Goal: Task Accomplishment & Management: Complete application form

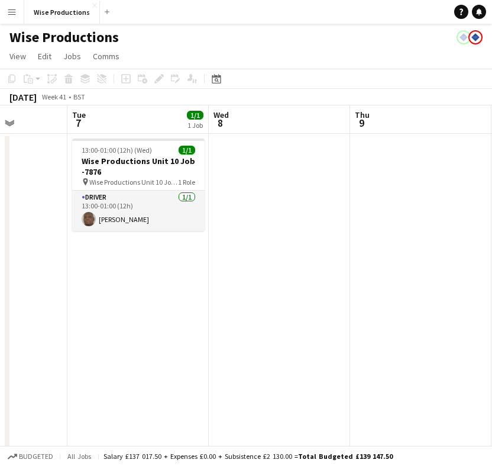
scroll to position [0, 482]
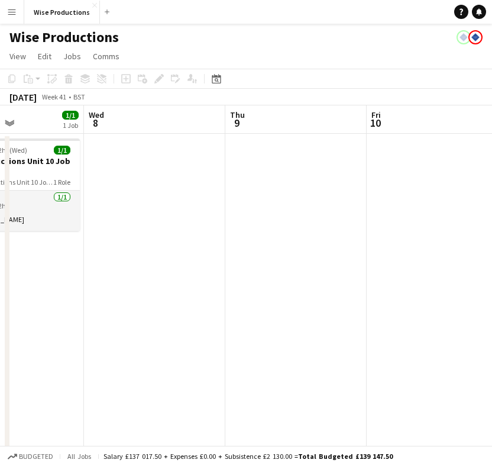
click at [147, 153] on app-date-cell at bounding box center [154, 293] width 141 height 318
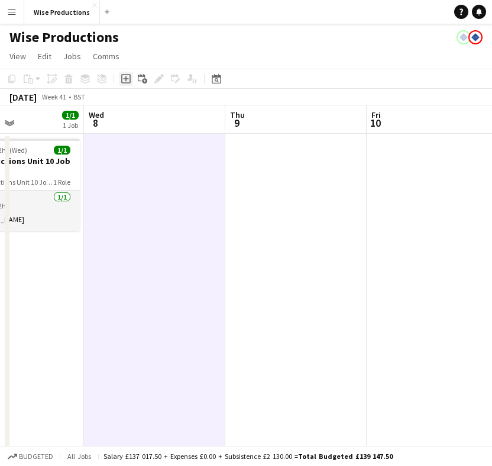
click at [130, 80] on icon "Add job" at bounding box center [125, 78] width 9 height 9
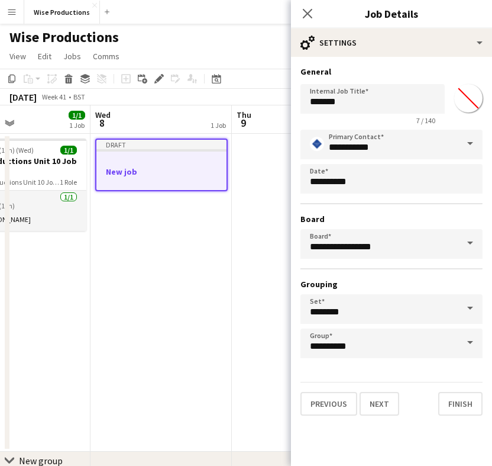
scroll to position [0, 474]
drag, startPoint x: 137, startPoint y: 169, endPoint x: 144, endPoint y: 170, distance: 7.2
click at [144, 170] on app-calendar-viewport "Sat 4 Sun 5 Mon 6 Tue 7 1/1 1 Job Wed 8 1 Job Thu 9 Fri 10 Sat 11 Sun 12 13:00-…" at bounding box center [246, 332] width 492 height 455
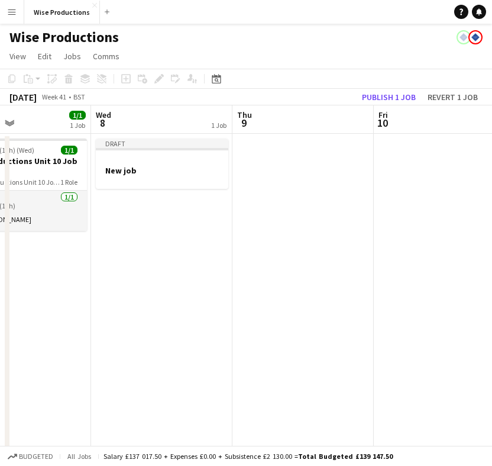
click at [144, 170] on h3 "New job" at bounding box center [162, 170] width 133 height 11
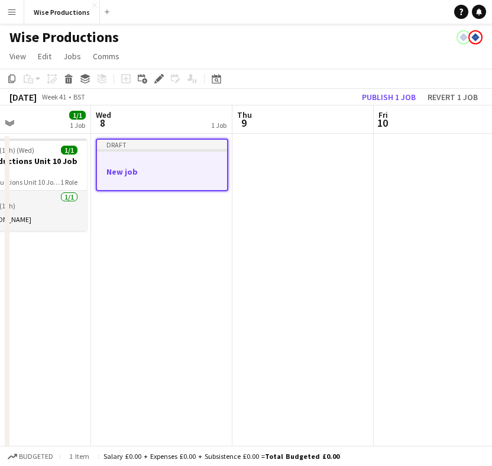
click at [182, 168] on h3 "New job" at bounding box center [162, 171] width 130 height 11
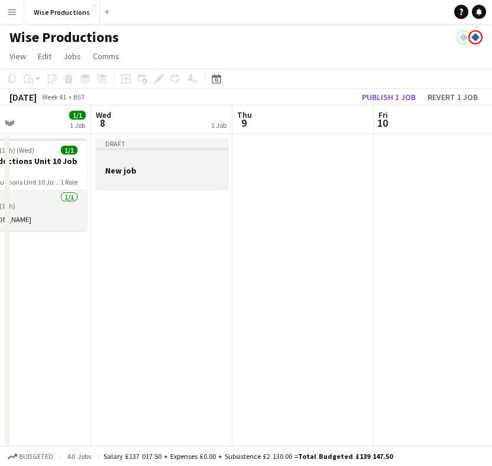
click at [178, 169] on h3 "New job" at bounding box center [162, 170] width 133 height 11
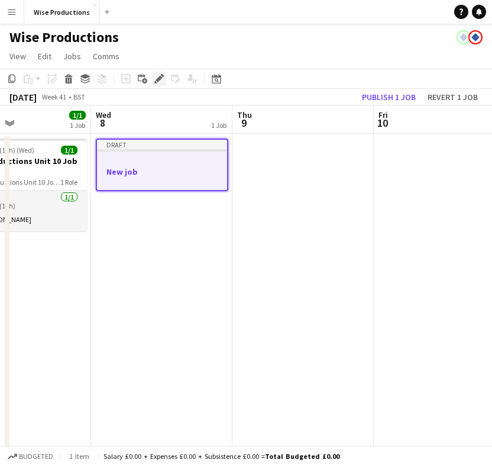
click at [159, 83] on icon "Edit" at bounding box center [158, 78] width 9 height 9
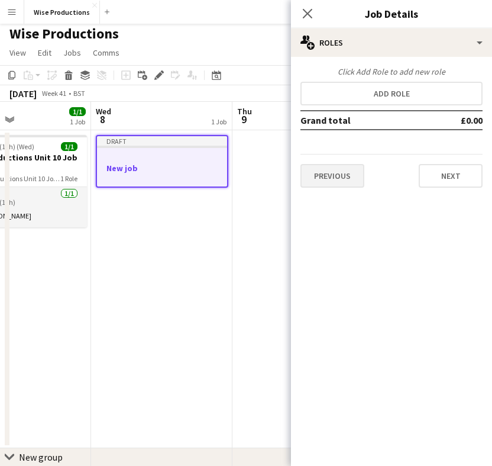
scroll to position [4, 0]
click at [443, 176] on button "Next" at bounding box center [451, 176] width 64 height 24
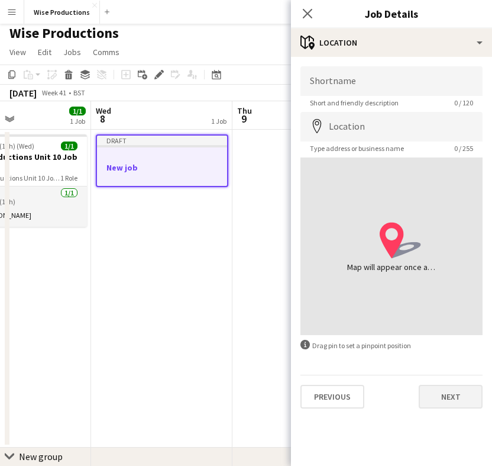
click at [440, 399] on button "Next" at bounding box center [451, 397] width 64 height 24
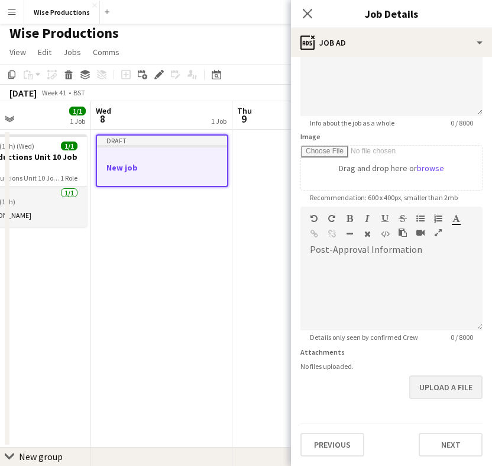
scroll to position [120, 0]
click at [440, 436] on button "Next" at bounding box center [451, 444] width 64 height 24
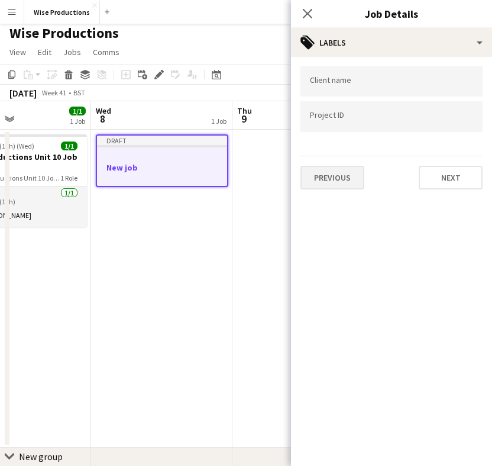
click at [346, 189] on button "Previous" at bounding box center [333, 178] width 64 height 24
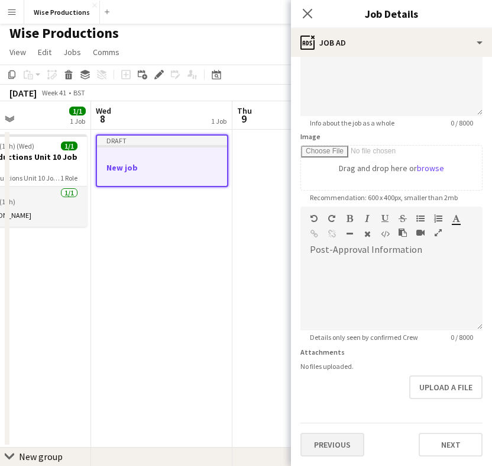
scroll to position [120, 0]
click at [336, 434] on button "Previous" at bounding box center [333, 444] width 64 height 24
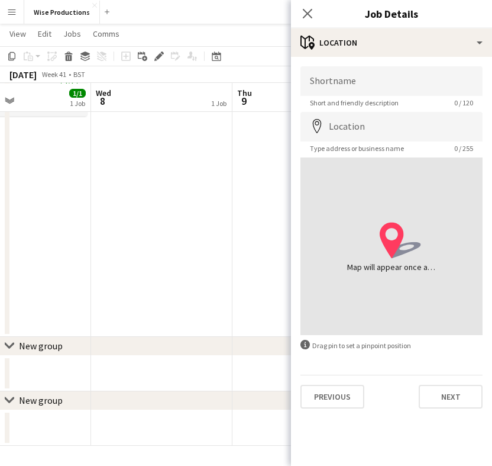
scroll to position [114, 0]
click at [341, 392] on button "Previous" at bounding box center [333, 397] width 64 height 24
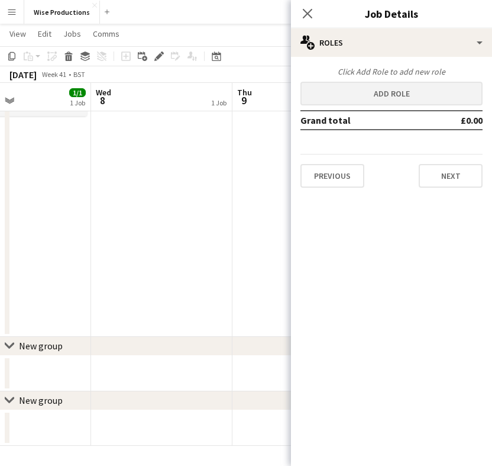
click at [349, 93] on button "Add role" at bounding box center [392, 94] width 182 height 24
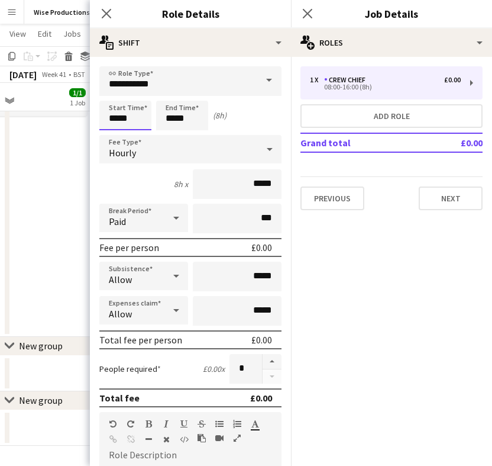
click at [131, 120] on input "*****" at bounding box center [125, 116] width 52 height 30
click at [114, 133] on div at bounding box center [114, 136] width 24 height 12
click at [130, 110] on input "*****" at bounding box center [125, 116] width 52 height 30
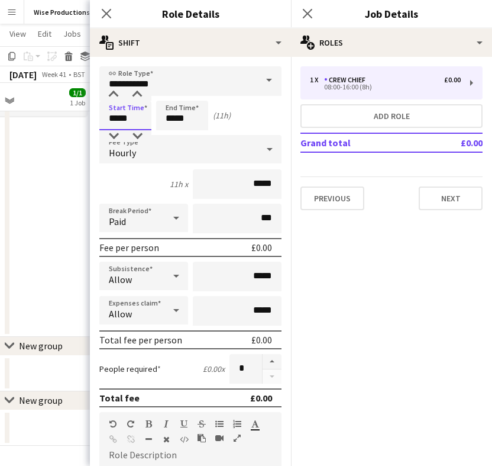
click at [137, 101] on input "*****" at bounding box center [125, 116] width 52 height 30
click at [137, 97] on div at bounding box center [137, 95] width 24 height 12
type input "*****"
click at [137, 97] on div at bounding box center [137, 95] width 24 height 12
click at [172, 118] on input "*****" at bounding box center [182, 116] width 52 height 30
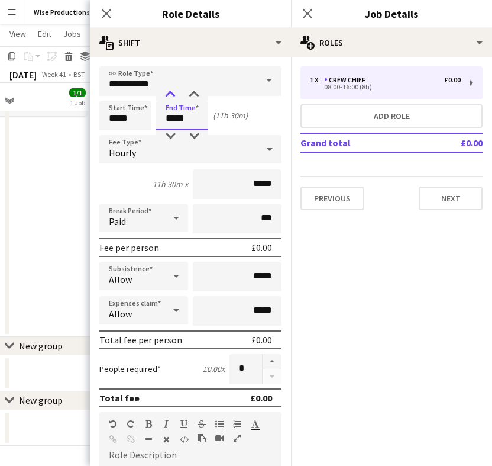
click at [172, 91] on div at bounding box center [171, 95] width 24 height 12
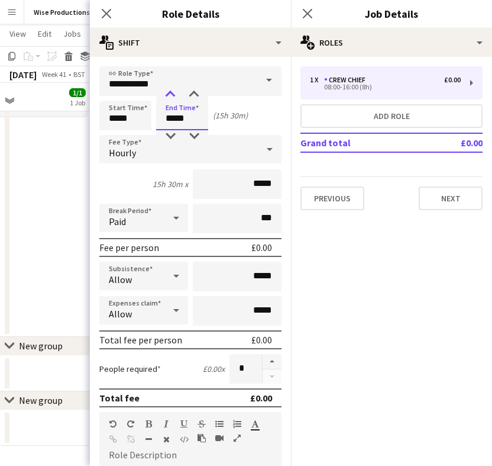
click at [172, 91] on div at bounding box center [171, 95] width 24 height 12
click at [170, 135] on div at bounding box center [171, 136] width 24 height 12
click at [191, 96] on div at bounding box center [194, 95] width 24 height 12
type input "*****"
click at [191, 96] on div at bounding box center [194, 95] width 24 height 12
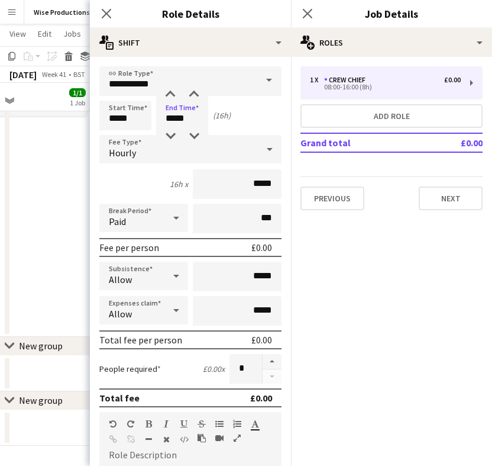
click at [268, 74] on span at bounding box center [269, 80] width 25 height 28
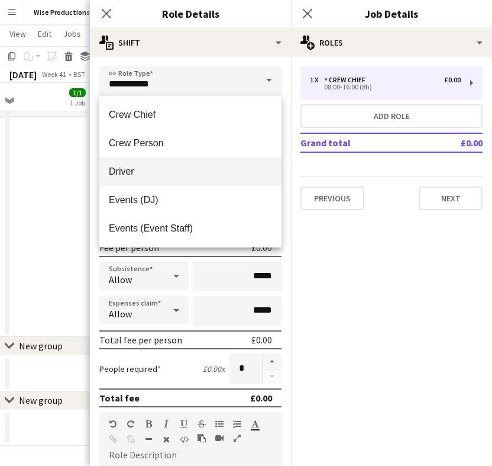
click at [206, 173] on span "Driver" at bounding box center [190, 171] width 163 height 11
type input "******"
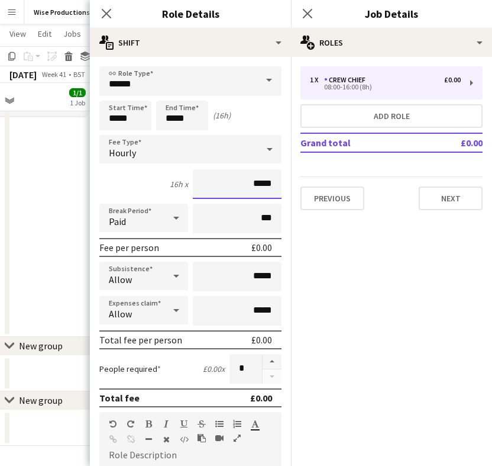
click at [273, 183] on input "*****" at bounding box center [237, 184] width 89 height 30
type input "**"
type input "******"
click at [431, 198] on button "Next" at bounding box center [451, 198] width 64 height 24
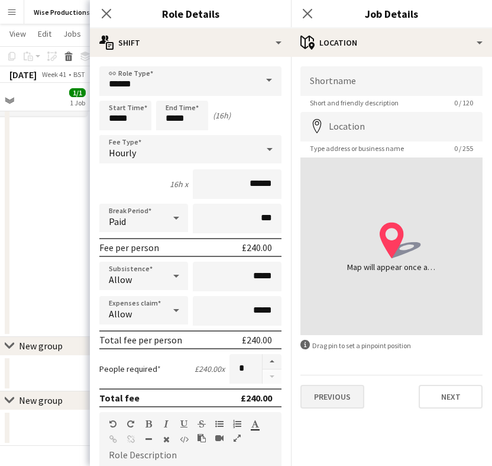
click at [318, 395] on button "Previous" at bounding box center [333, 397] width 64 height 24
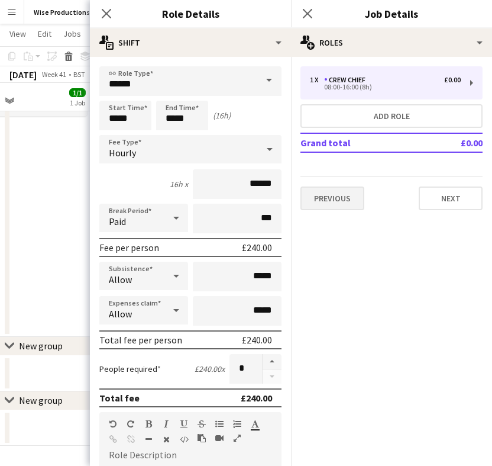
click at [338, 193] on button "Previous" at bounding box center [333, 198] width 64 height 24
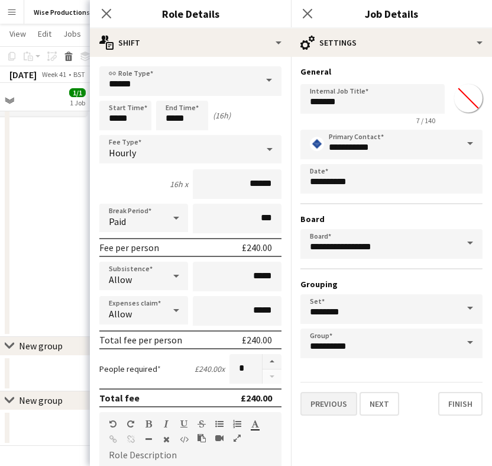
click at [336, 398] on button "Previous" at bounding box center [329, 404] width 57 height 24
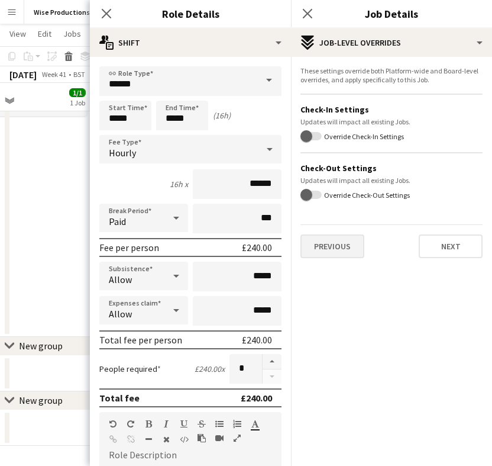
click at [340, 242] on button "Previous" at bounding box center [333, 246] width 64 height 24
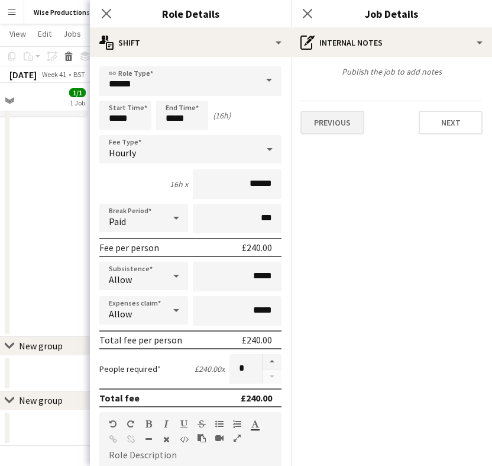
click at [335, 118] on button "Previous" at bounding box center [333, 123] width 64 height 24
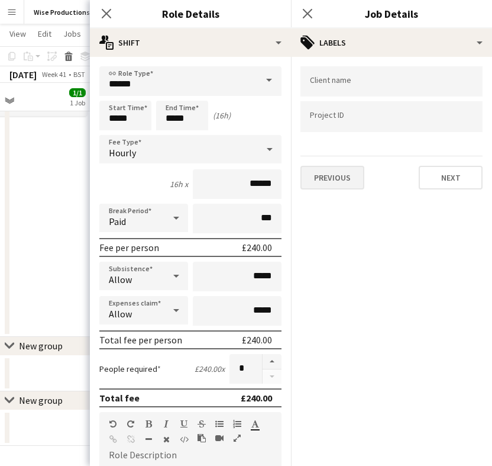
click at [340, 172] on button "Previous" at bounding box center [333, 178] width 64 height 24
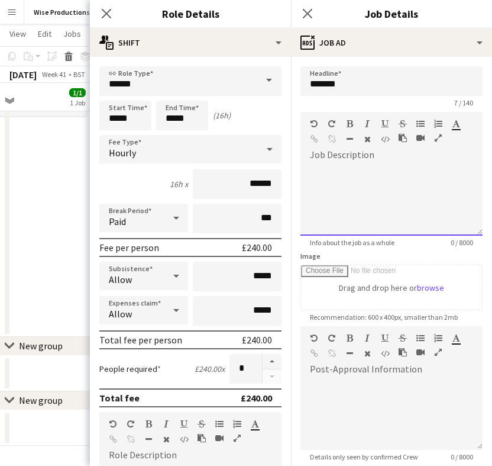
click at [338, 198] on div at bounding box center [392, 199] width 182 height 71
paste div
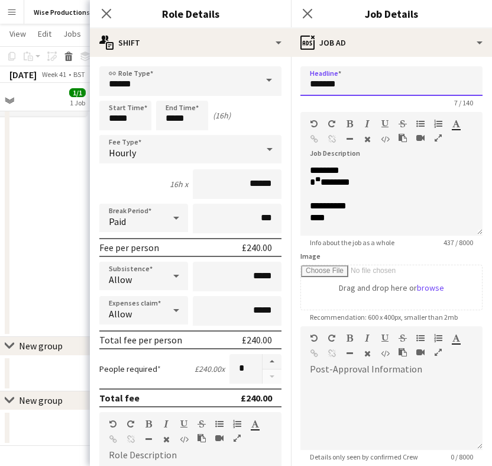
drag, startPoint x: 347, startPoint y: 86, endPoint x: 305, endPoint y: 83, distance: 42.2
click at [305, 84] on input "*******" at bounding box center [392, 81] width 182 height 30
click at [331, 88] on input "*******" at bounding box center [392, 81] width 182 height 30
drag, startPoint x: 346, startPoint y: 86, endPoint x: 301, endPoint y: 85, distance: 45.0
click at [301, 85] on input "*******" at bounding box center [392, 81] width 182 height 30
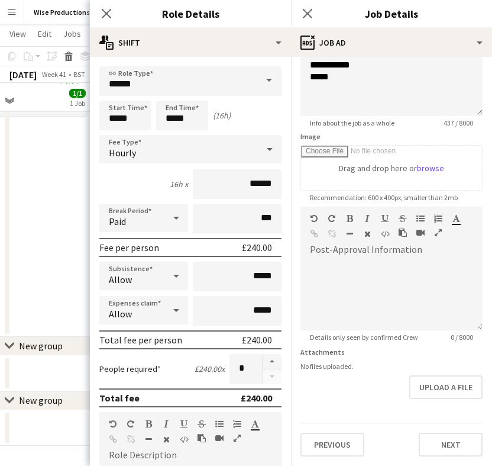
scroll to position [114, 0]
type input "**********"
click at [429, 443] on button "Next" at bounding box center [451, 444] width 64 height 24
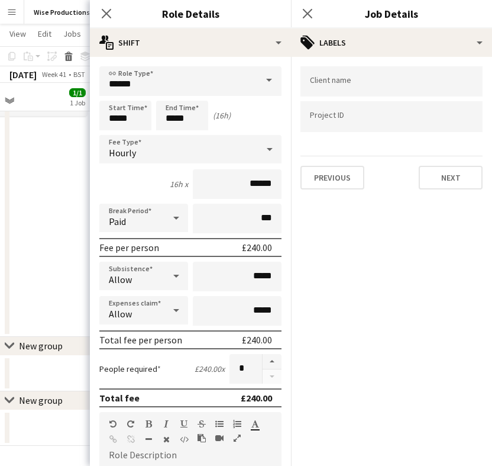
scroll to position [0, 0]
click at [434, 179] on button "Next" at bounding box center [451, 178] width 64 height 24
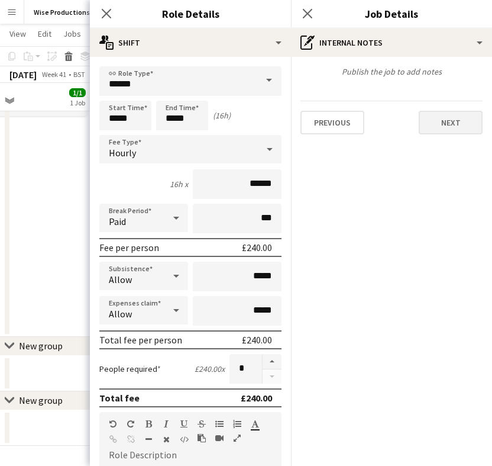
click at [442, 125] on button "Next" at bounding box center [451, 123] width 64 height 24
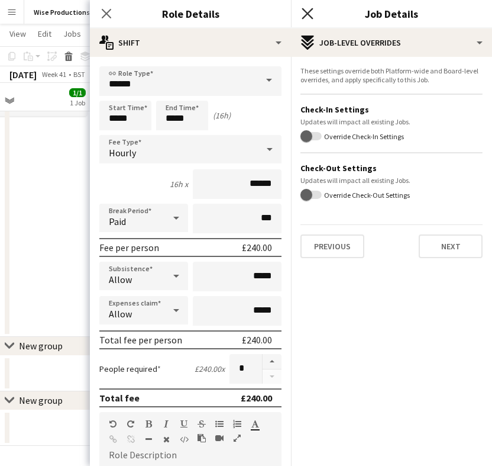
click at [311, 14] on icon "Close pop-in" at bounding box center [307, 13] width 11 height 11
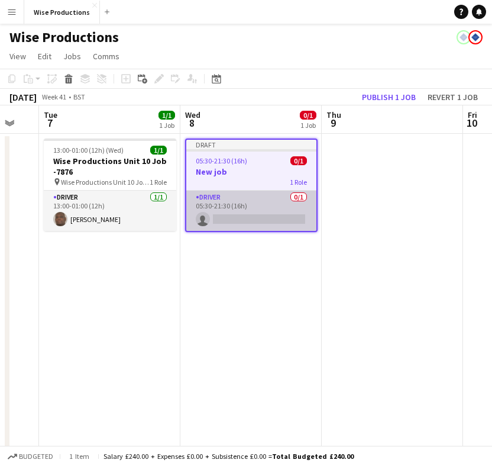
scroll to position [0, 384]
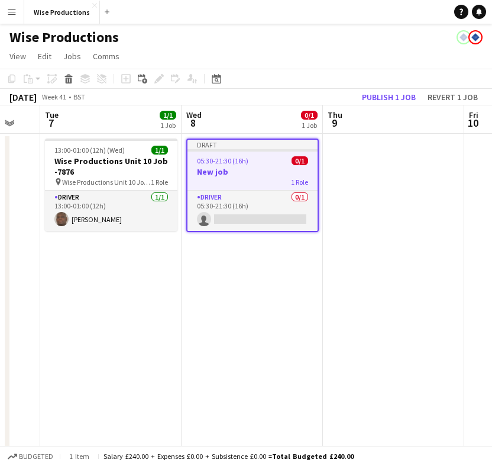
click at [218, 170] on h3 "New job" at bounding box center [253, 171] width 130 height 11
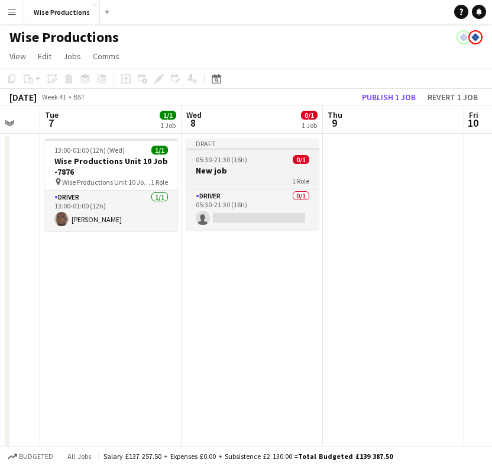
click at [218, 170] on h3 "New job" at bounding box center [252, 170] width 133 height 11
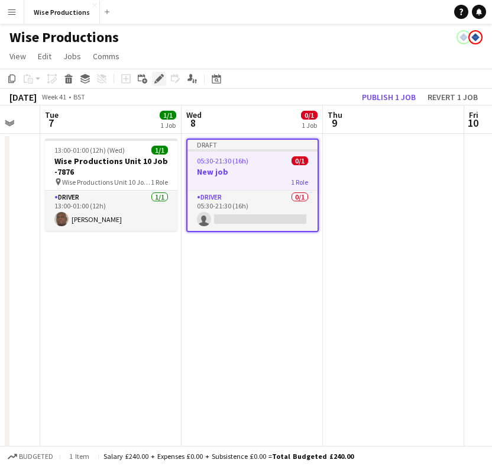
click at [157, 76] on icon "Edit" at bounding box center [158, 78] width 9 height 9
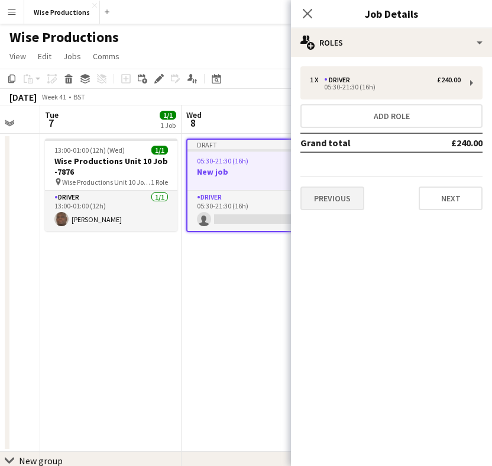
click at [320, 193] on button "Previous" at bounding box center [333, 198] width 64 height 24
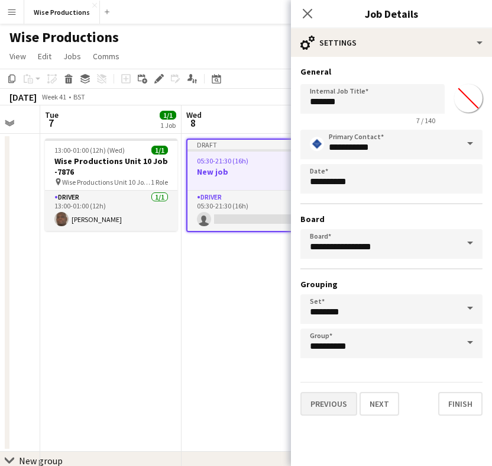
click at [327, 405] on button "Previous" at bounding box center [329, 404] width 57 height 24
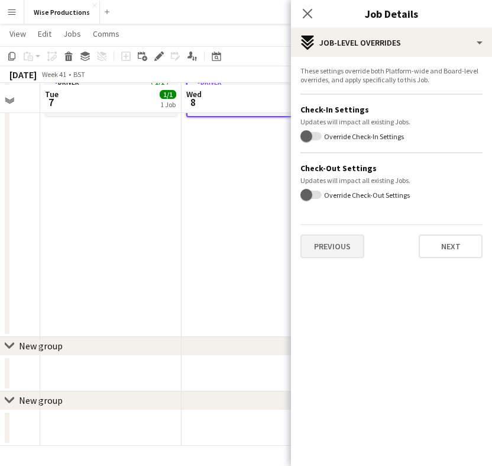
scroll to position [114, 0]
click at [318, 251] on button "Previous" at bounding box center [333, 246] width 64 height 24
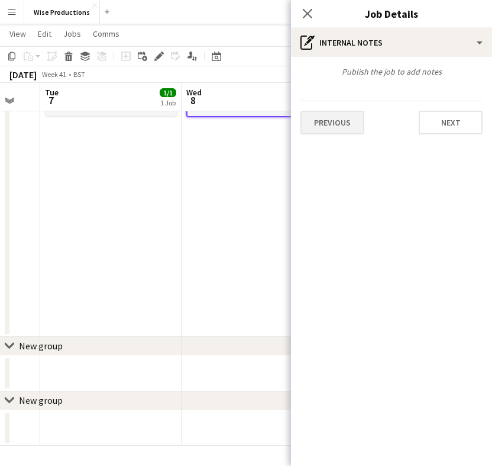
click at [330, 128] on button "Previous" at bounding box center [333, 123] width 64 height 24
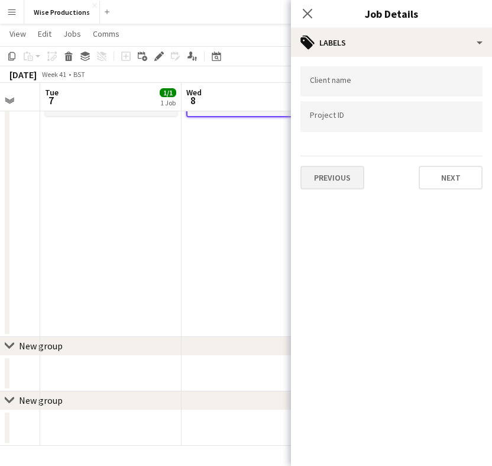
click at [334, 174] on button "Previous" at bounding box center [333, 178] width 64 height 24
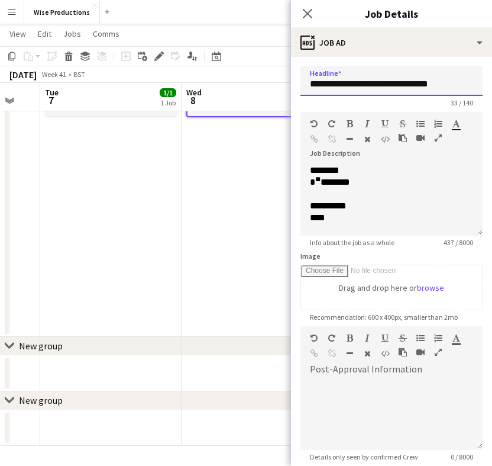
drag, startPoint x: 451, startPoint y: 86, endPoint x: 306, endPoint y: 84, distance: 144.4
click at [306, 84] on input "**********" at bounding box center [392, 81] width 182 height 30
click at [186, 169] on app-date-cell "Draft 05:30-21:30 (16h) 0/1 New job 1 Role Driver 0/1 05:30-21:30 (16h) single-…" at bounding box center [252, 178] width 141 height 318
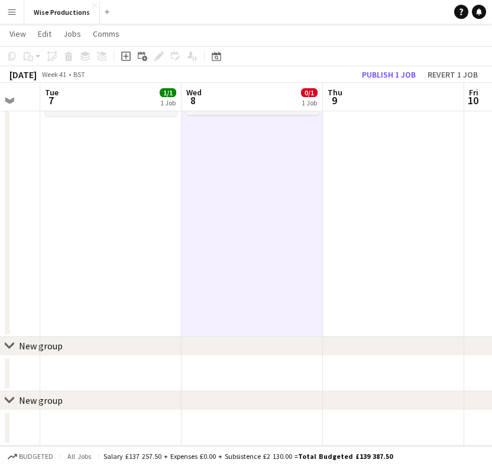
click at [146, 181] on app-date-cell "13:00-01:00 (12h) (Wed) 1/1 Wise Productions Unit 10 Job -7876 pin Wise Product…" at bounding box center [110, 178] width 141 height 318
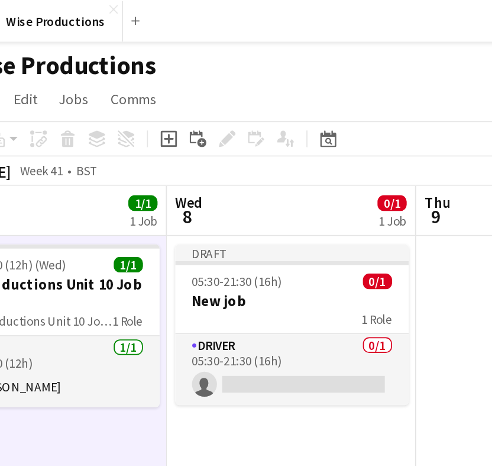
scroll to position [0, 0]
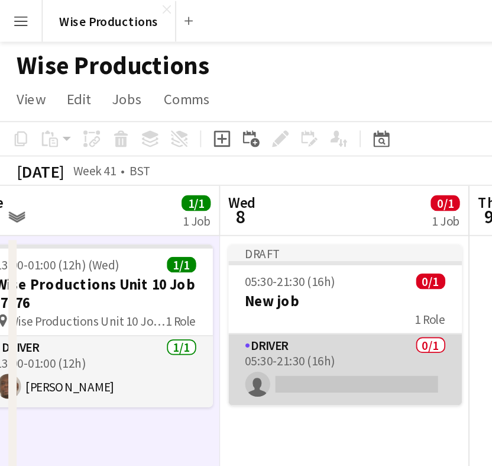
click at [178, 215] on app-card-role "Driver 0/1 05:30-21:30 (16h) single-neutral-actions" at bounding box center [196, 209] width 133 height 40
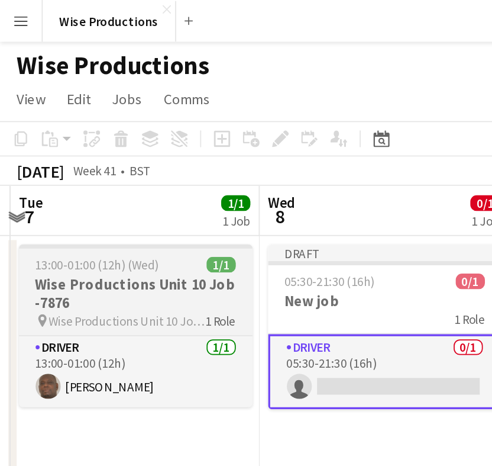
scroll to position [0, 422]
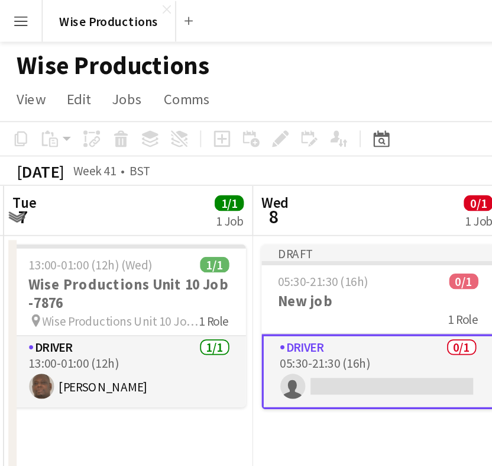
click at [189, 218] on app-card-role "Driver 0/1 05:30-21:30 (16h) single-neutral-actions" at bounding box center [214, 210] width 133 height 43
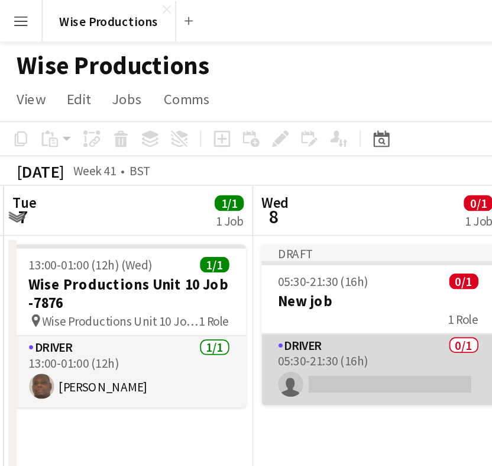
click at [189, 218] on app-card-role "Driver 0/1 05:30-21:30 (16h) single-neutral-actions" at bounding box center [214, 209] width 133 height 40
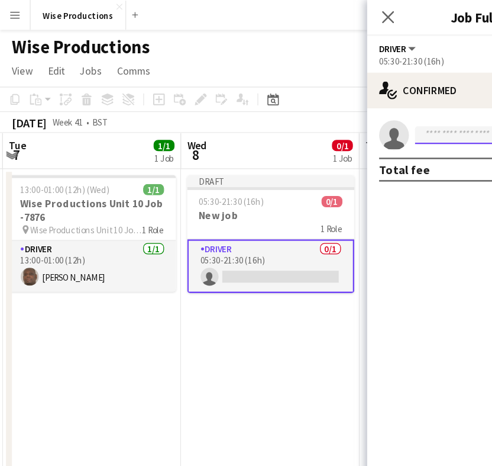
click at [341, 111] on input at bounding box center [397, 107] width 137 height 14
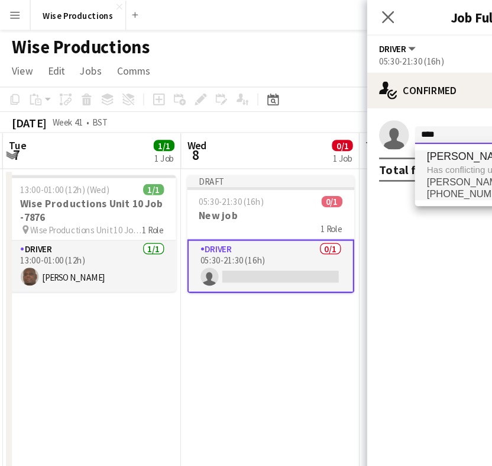
type input "****"
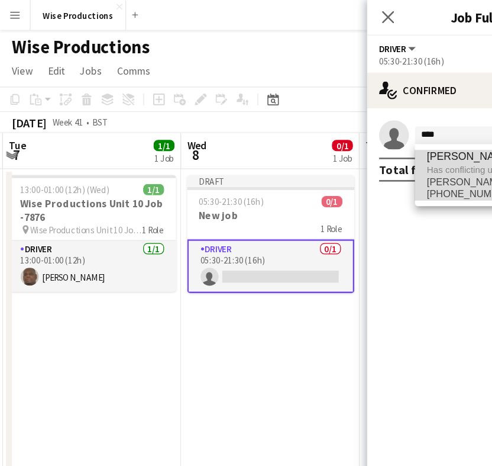
click at [351, 130] on span "Has conflicting unavailable period." at bounding box center [397, 134] width 118 height 11
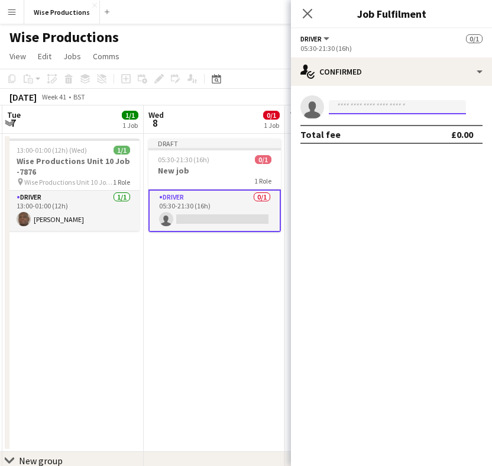
click at [375, 105] on input at bounding box center [397, 107] width 137 height 14
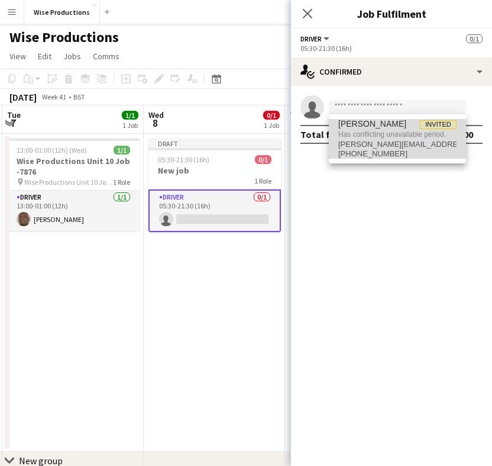
click at [366, 138] on span "Has conflicting unavailable period." at bounding box center [397, 134] width 118 height 11
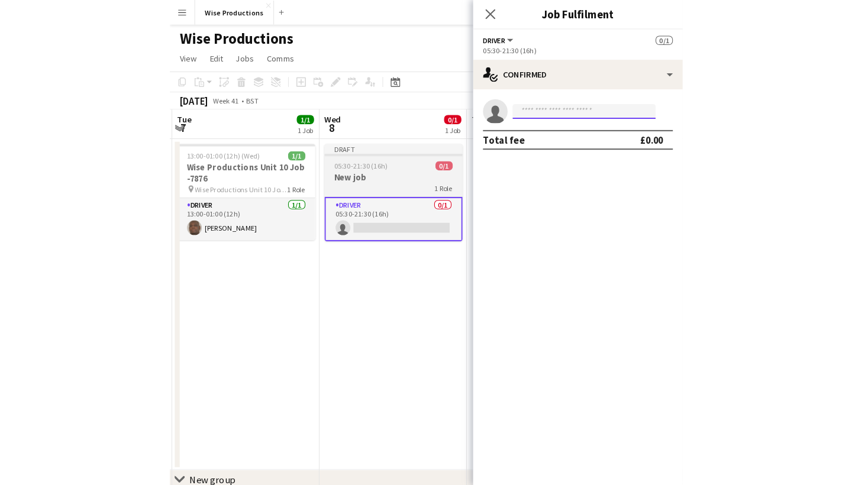
scroll to position [0, 0]
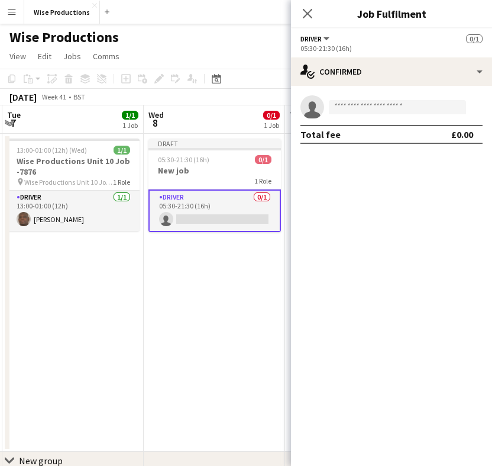
click at [219, 222] on app-card-role "Driver 0/1 05:30-21:30 (16h) single-neutral-actions" at bounding box center [214, 210] width 133 height 43
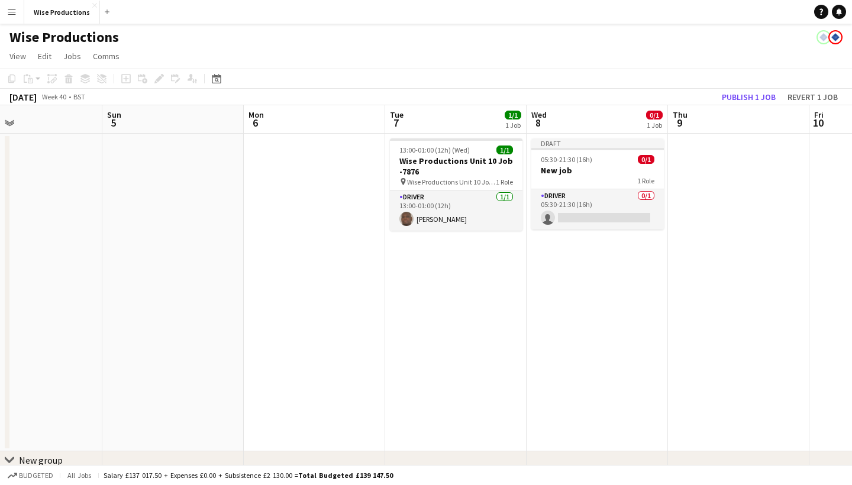
scroll to position [0, 336]
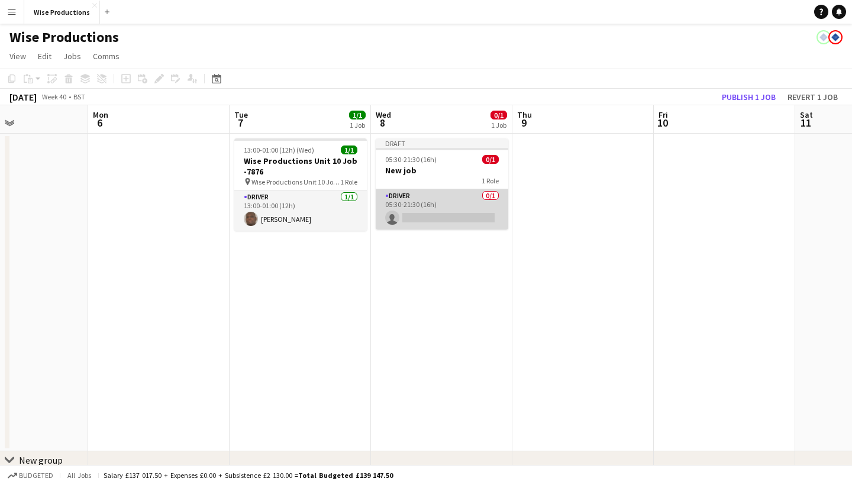
click at [417, 217] on app-card-role "Driver 0/1 05:30-21:30 (16h) single-neutral-actions" at bounding box center [442, 209] width 133 height 40
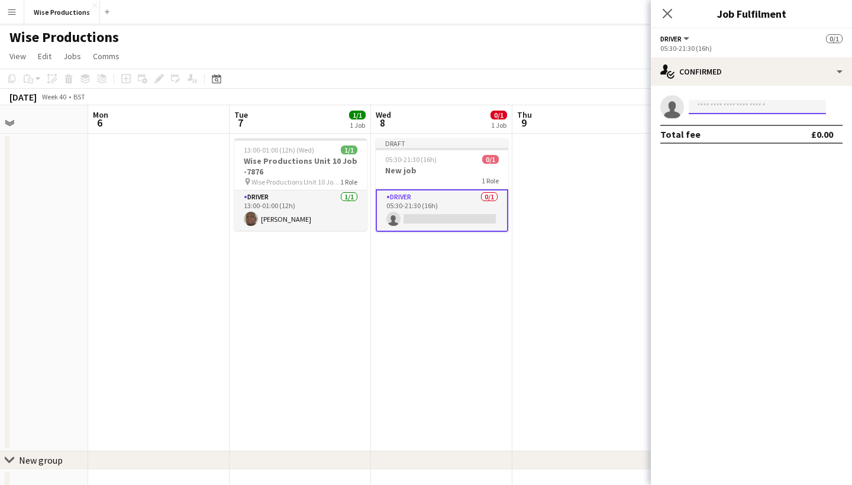
click at [719, 112] on input at bounding box center [757, 107] width 137 height 14
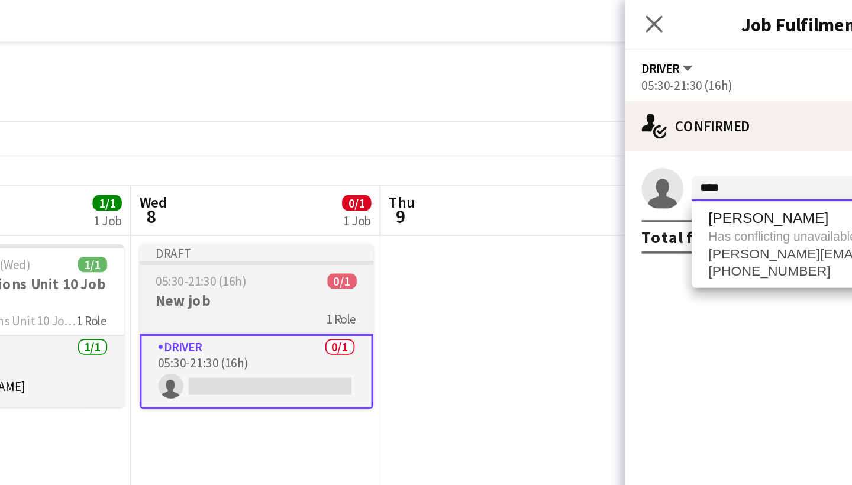
scroll to position [0, 0]
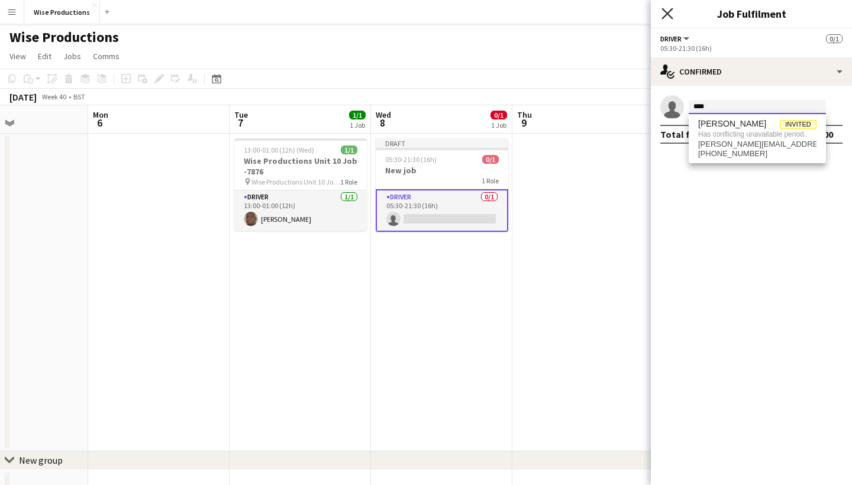
type input "****"
click at [667, 14] on icon at bounding box center [666, 13] width 11 height 11
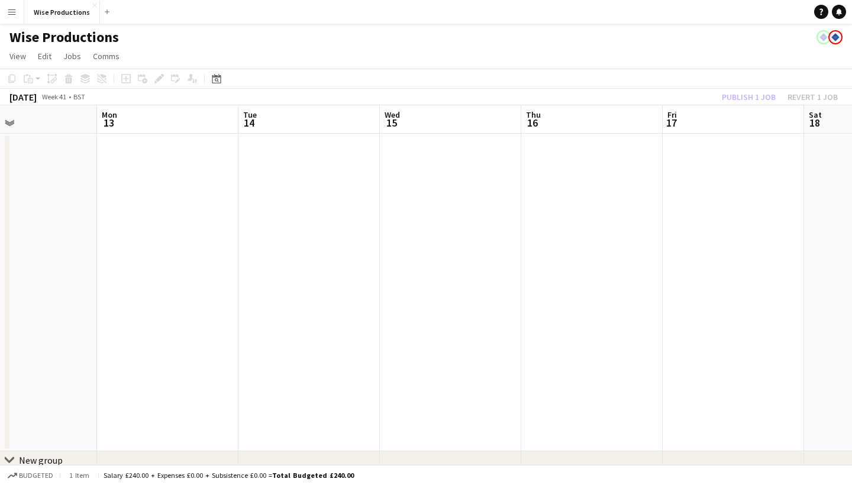
scroll to position [0, 468]
click at [411, 183] on app-date-cell at bounding box center [450, 293] width 141 height 318
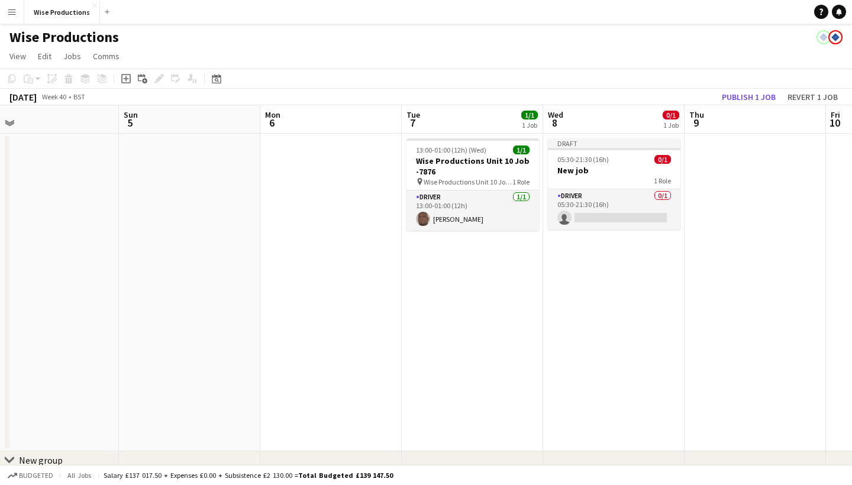
scroll to position [0, 483]
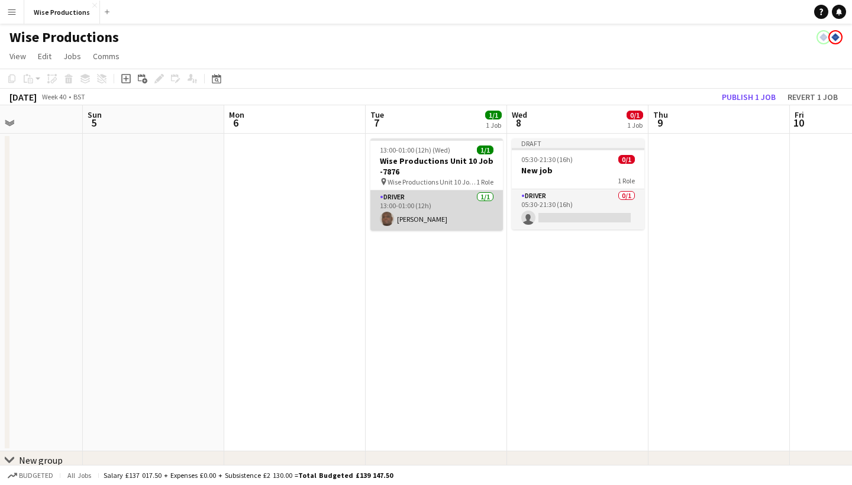
click at [416, 219] on app-card-role "Driver 1/1 13:00-01:00 (12h) MARVIN MARTIN" at bounding box center [436, 211] width 133 height 40
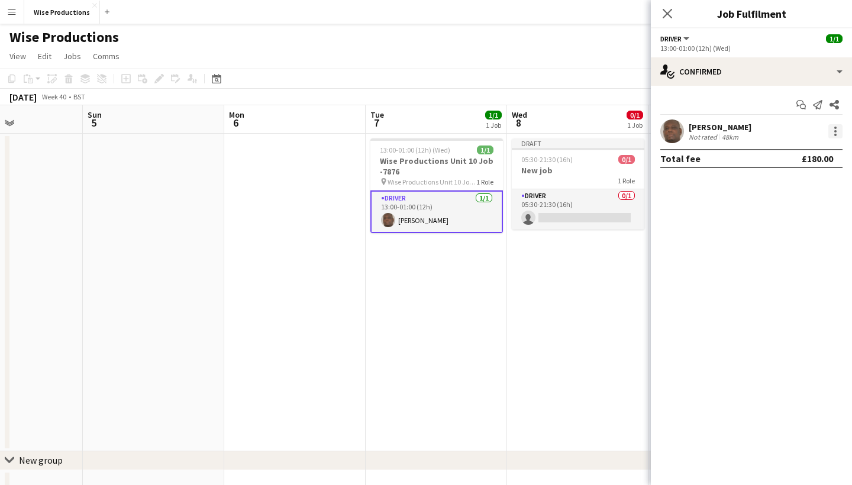
click at [835, 134] on div at bounding box center [835, 135] width 2 height 2
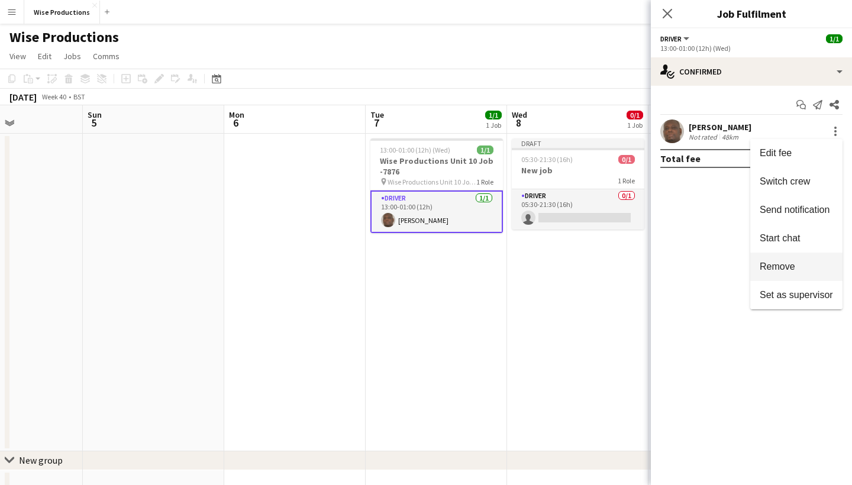
click at [802, 259] on button "Remove" at bounding box center [796, 267] width 92 height 28
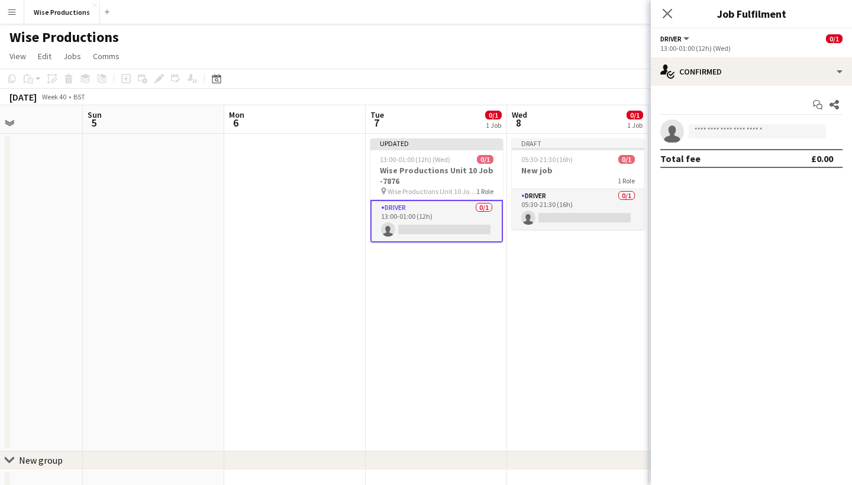
click at [453, 232] on app-card-role "Driver 0/1 13:00-01:00 (12h) single-neutral-actions" at bounding box center [436, 221] width 133 height 43
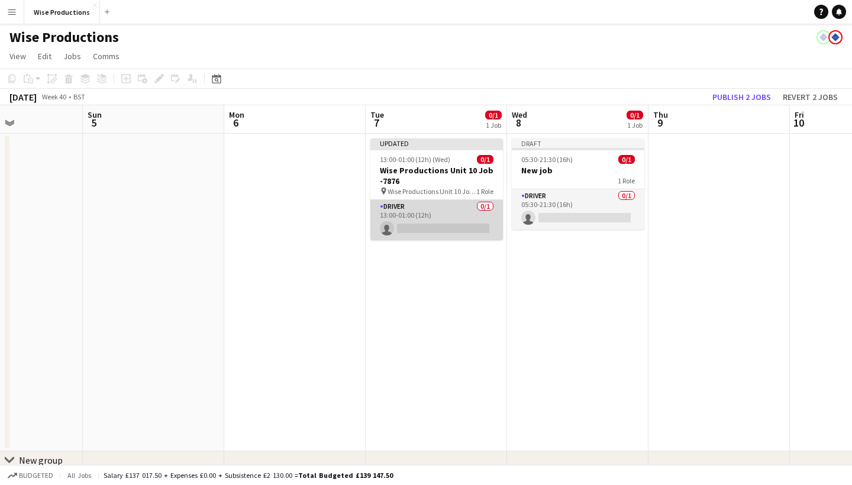
click at [461, 229] on app-card-role "Driver 0/1 13:00-01:00 (12h) single-neutral-actions" at bounding box center [436, 220] width 133 height 40
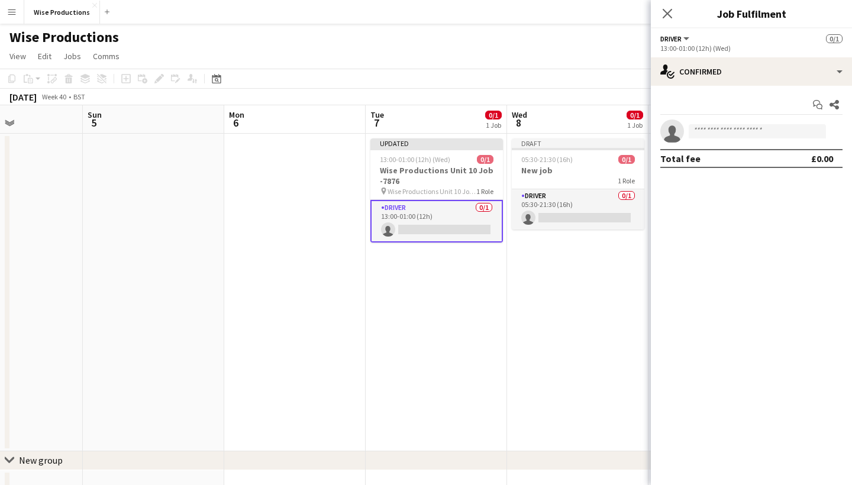
click at [709, 124] on app-invite-slot "single-neutral-actions" at bounding box center [751, 132] width 201 height 24
click at [698, 134] on input at bounding box center [757, 131] width 137 height 14
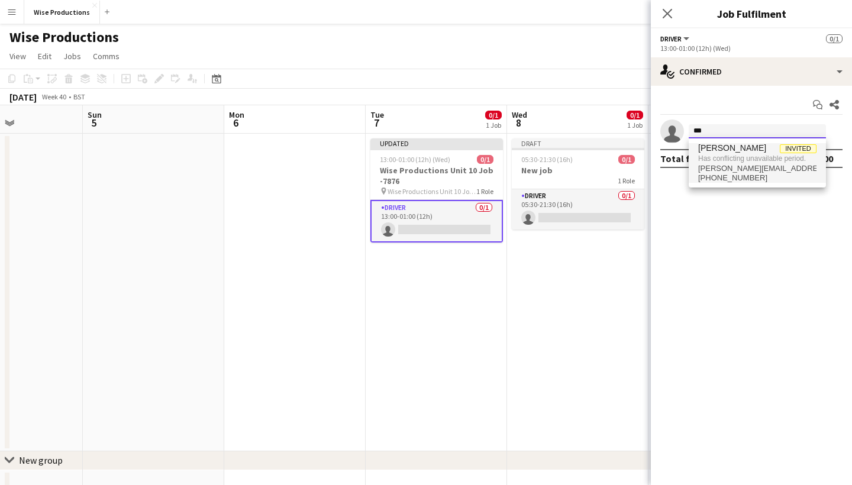
type input "***"
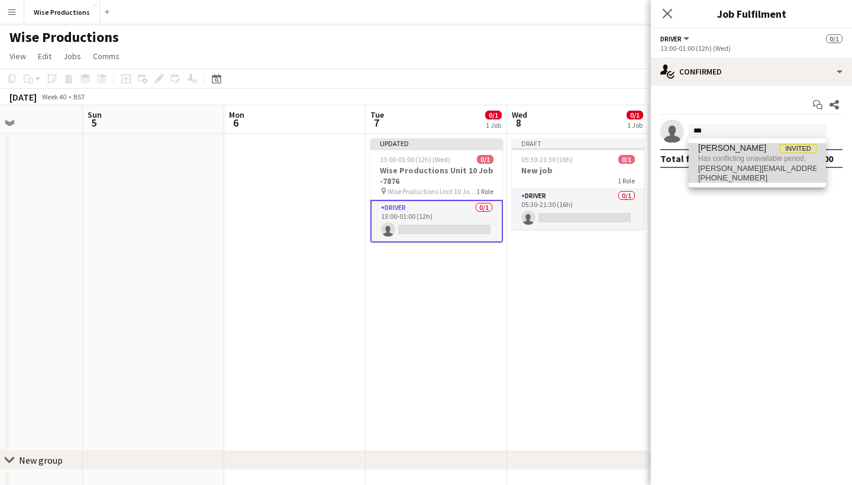
drag, startPoint x: 724, startPoint y: 145, endPoint x: 745, endPoint y: 165, distance: 29.7
click at [745, 165] on span "[PERSON_NAME][EMAIL_ADDRESS][DOMAIN_NAME]" at bounding box center [757, 168] width 118 height 9
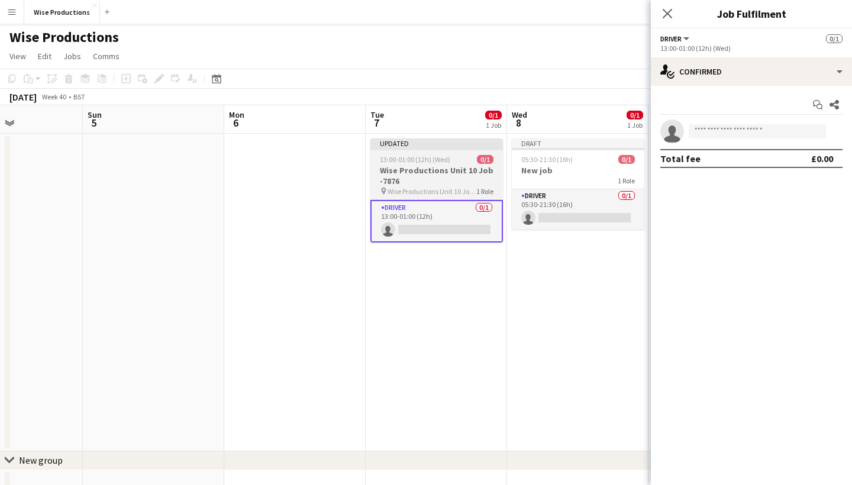
click at [468, 183] on h3 "Wise Productions Unit 10 Job -7876" at bounding box center [436, 175] width 133 height 21
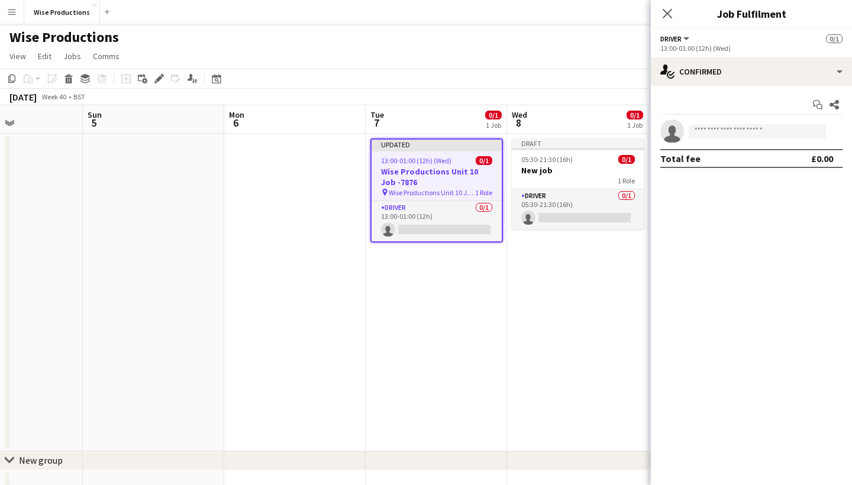
click at [438, 167] on h3 "Wise Productions Unit 10 Job -7876" at bounding box center [437, 176] width 130 height 21
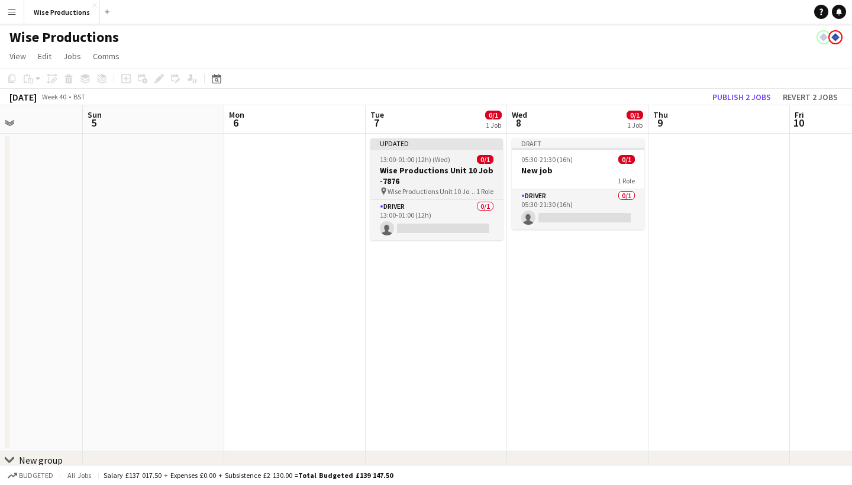
click at [438, 167] on h3 "Wise Productions Unit 10 Job -7876" at bounding box center [436, 175] width 133 height 21
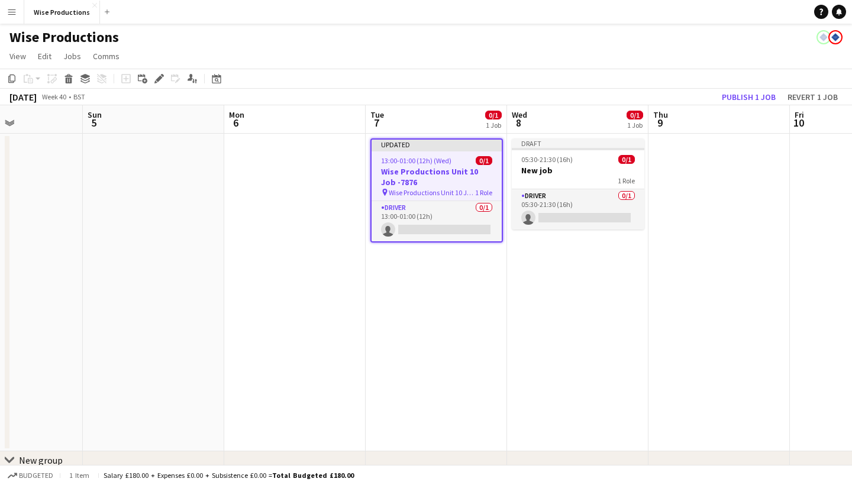
click at [438, 167] on h3 "Wise Productions Unit 10 Job -7876" at bounding box center [437, 176] width 130 height 21
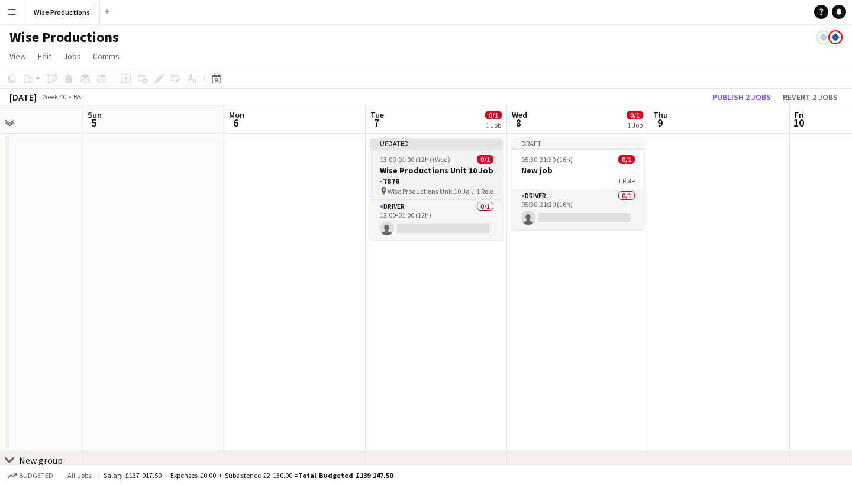
click at [432, 167] on h3 "Wise Productions Unit 10 Job -7876" at bounding box center [436, 175] width 133 height 21
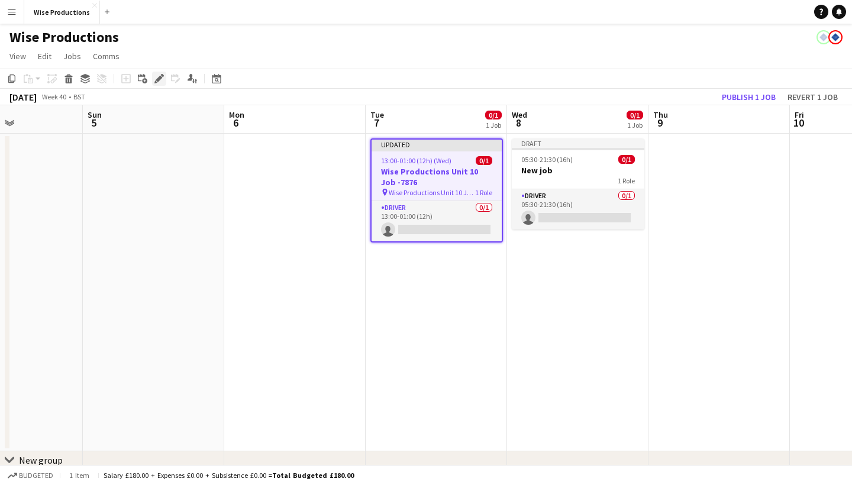
click at [159, 79] on icon at bounding box center [159, 79] width 7 height 7
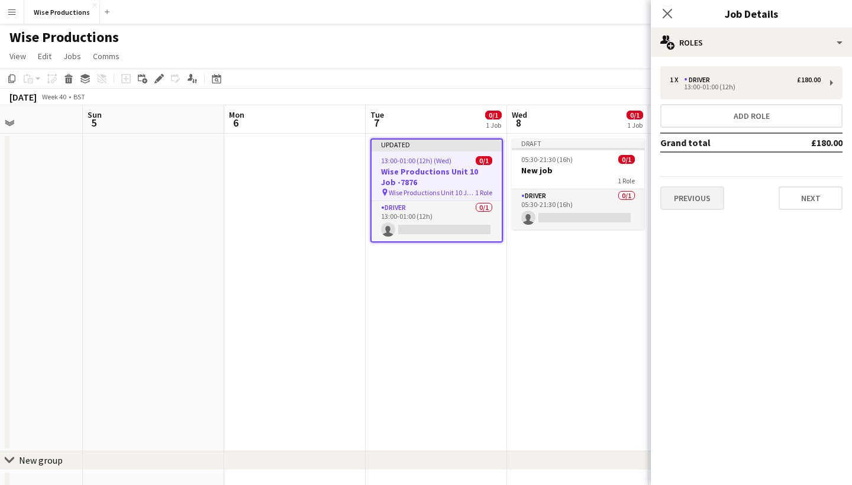
click at [683, 208] on button "Previous" at bounding box center [692, 198] width 64 height 24
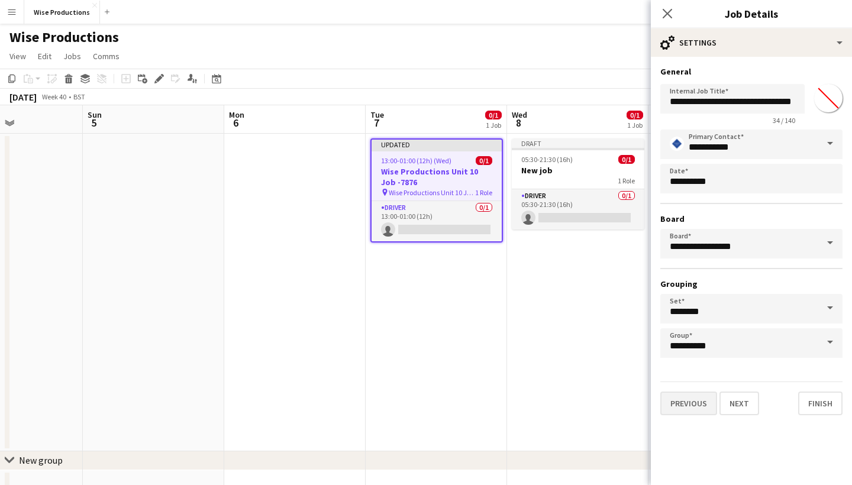
click at [702, 400] on button "Previous" at bounding box center [688, 404] width 57 height 24
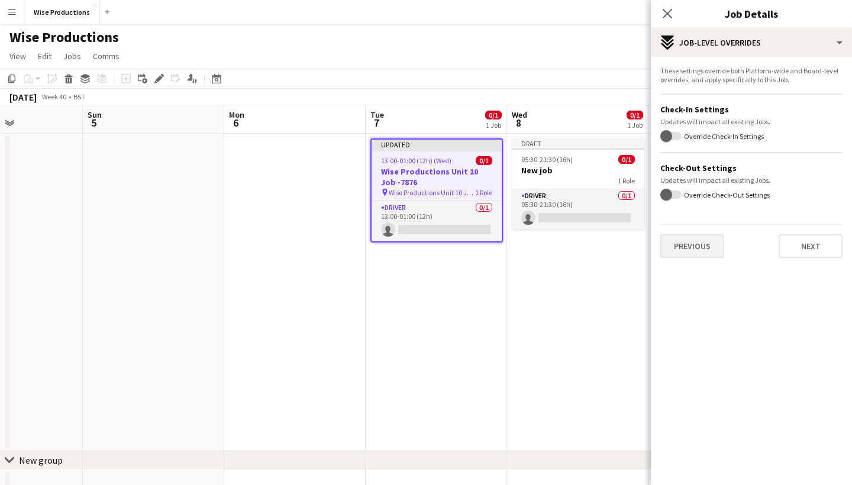
click at [695, 252] on button "Previous" at bounding box center [692, 246] width 64 height 24
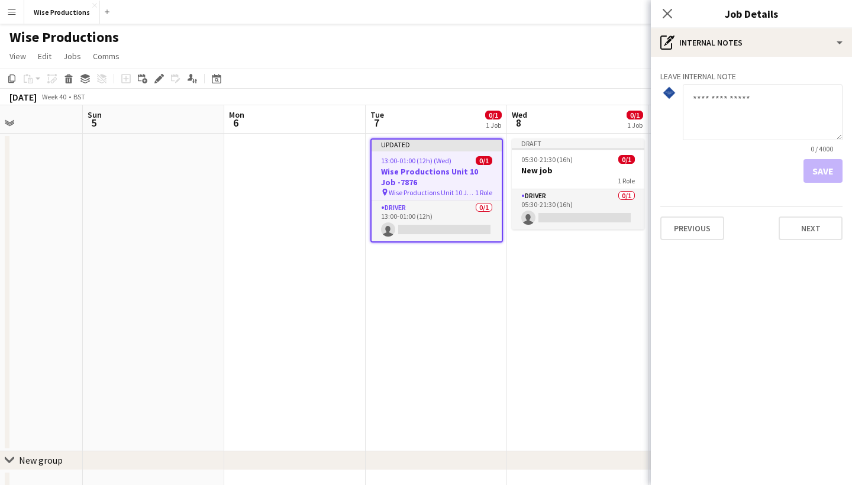
click at [693, 240] on div "Leave internal note 0 / 4000 Save Previous Next" at bounding box center [751, 153] width 201 height 193
click at [690, 230] on button "Previous" at bounding box center [692, 229] width 64 height 24
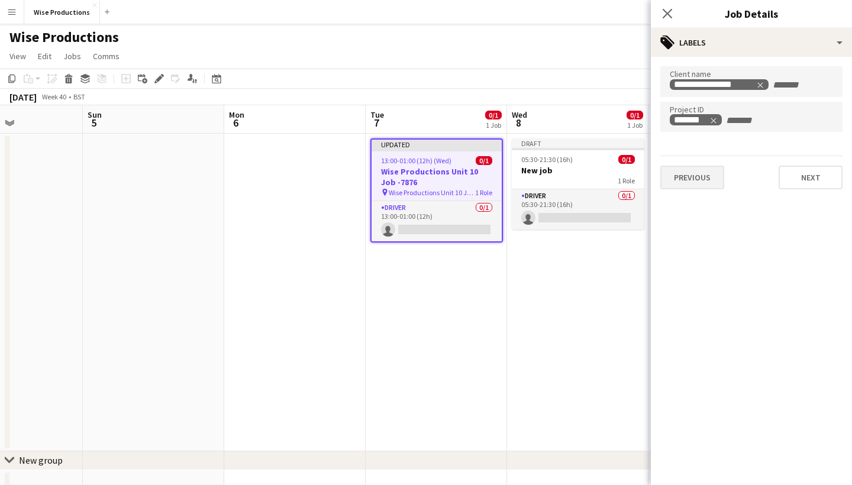
click at [690, 173] on button "Previous" at bounding box center [692, 178] width 64 height 24
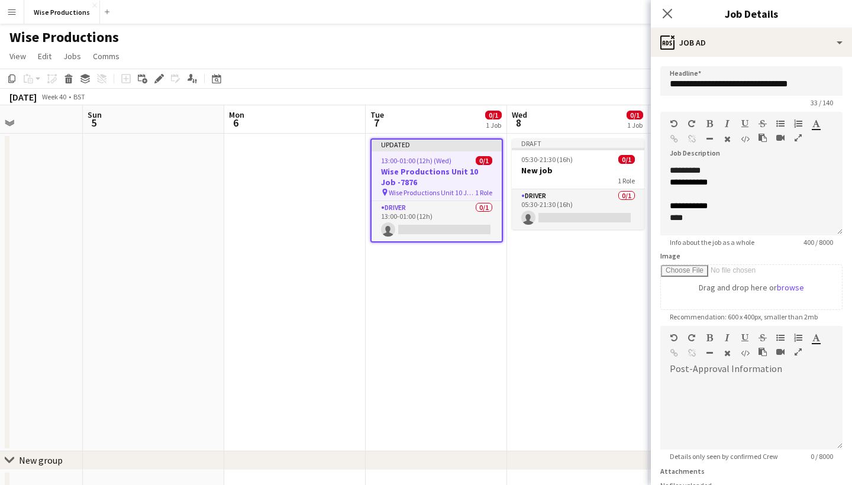
scroll to position [0, 0]
click at [254, 158] on app-date-cell at bounding box center [294, 293] width 141 height 318
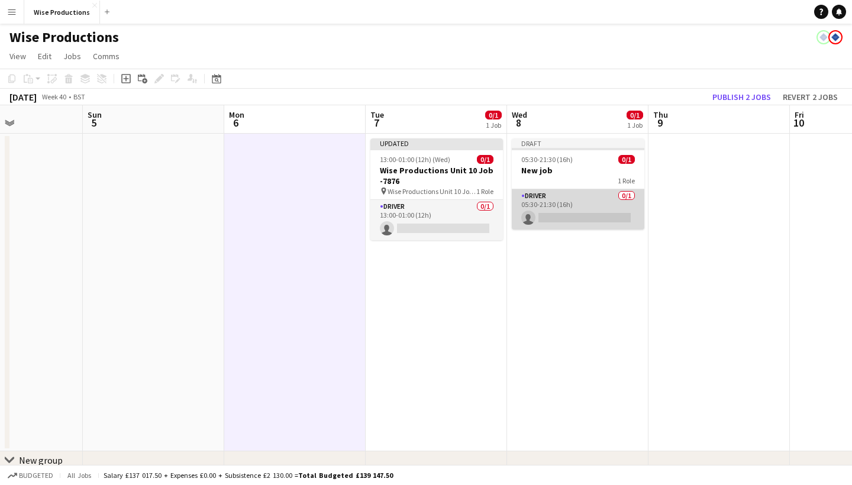
click at [579, 218] on app-card-role "Driver 0/1 05:30-21:30 (16h) single-neutral-actions" at bounding box center [578, 209] width 133 height 40
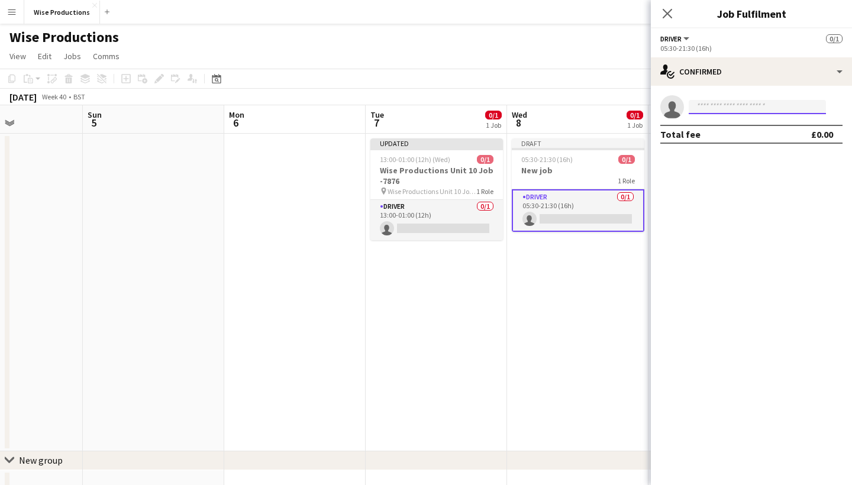
click at [717, 108] on input at bounding box center [757, 107] width 137 height 14
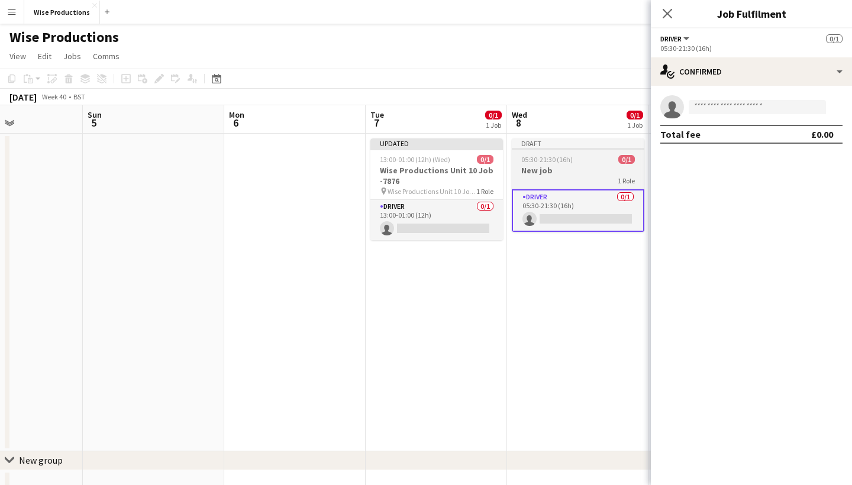
click at [570, 170] on h3 "New job" at bounding box center [578, 170] width 133 height 11
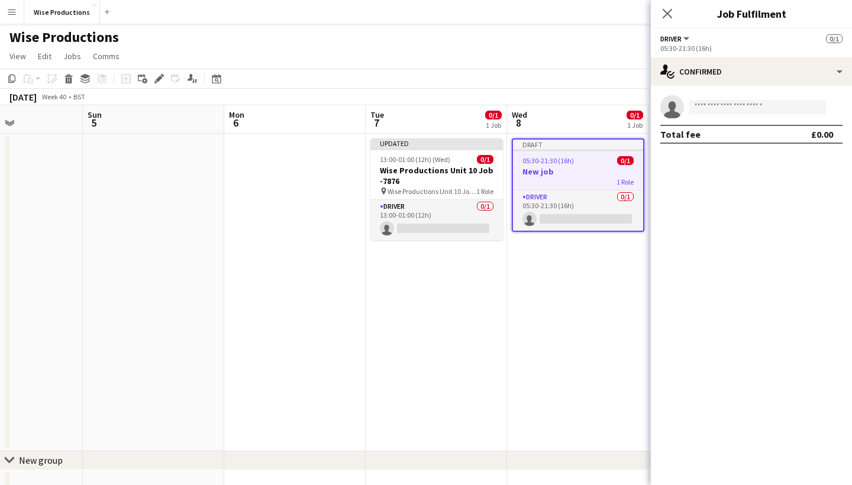
click at [567, 171] on h3 "New job" at bounding box center [578, 171] width 130 height 11
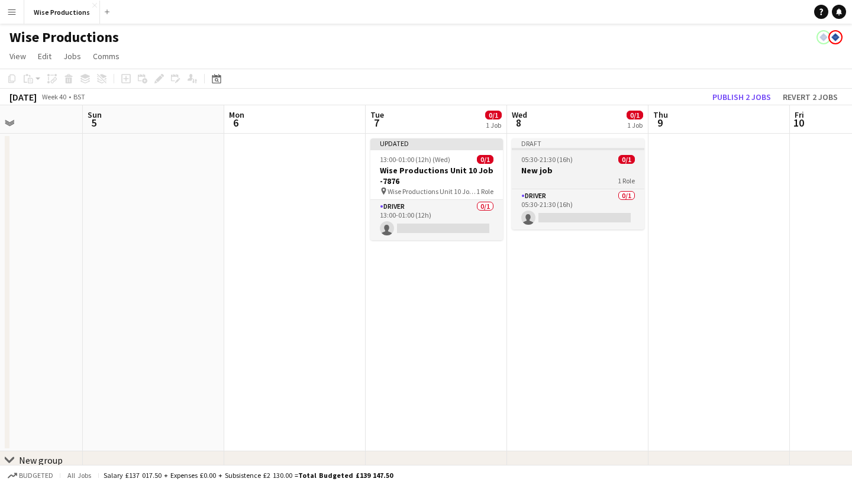
click at [567, 170] on h3 "New job" at bounding box center [578, 170] width 133 height 11
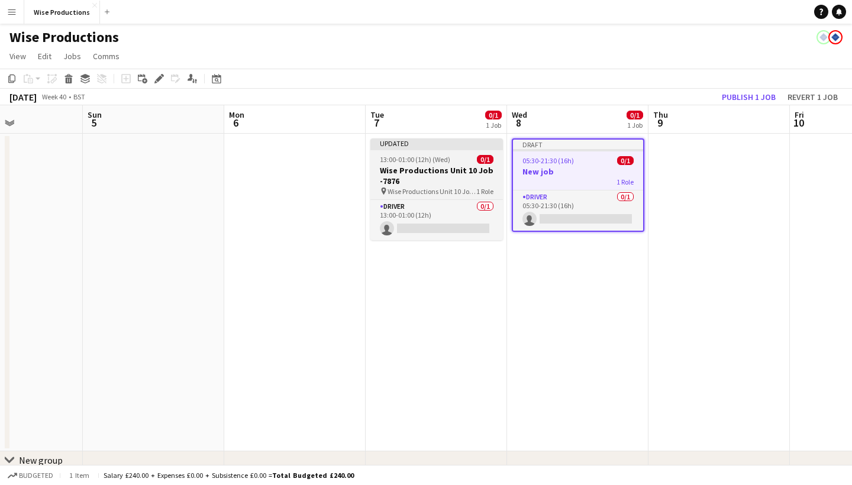
click at [419, 171] on h3 "Wise Productions Unit 10 Job -7876" at bounding box center [436, 175] width 133 height 21
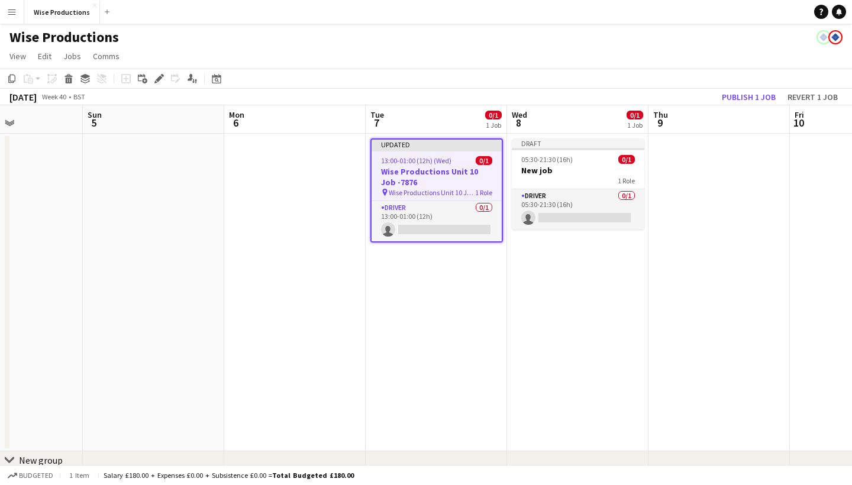
click at [160, 70] on app-toolbar "Copy Paste Paste Command V Paste with crew Command Shift V Paste linked Job Del…" at bounding box center [426, 79] width 852 height 20
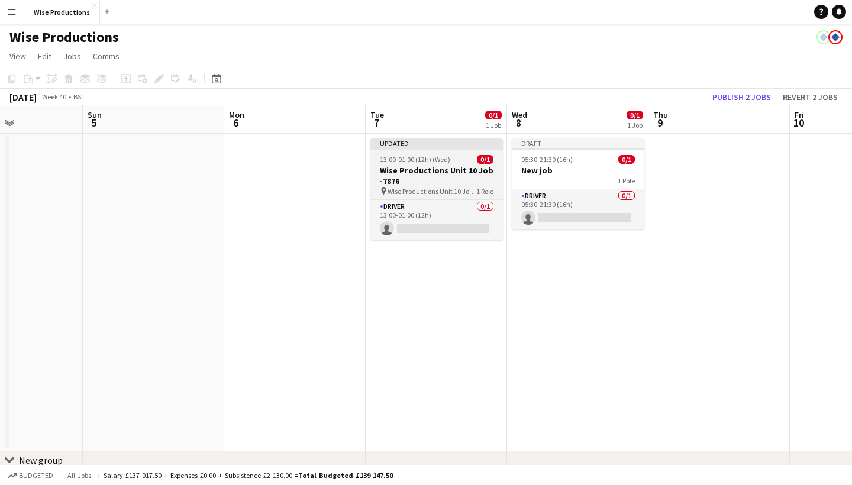
click at [411, 160] on span "13:00-01:00 (12h) (Wed)" at bounding box center [415, 159] width 70 height 9
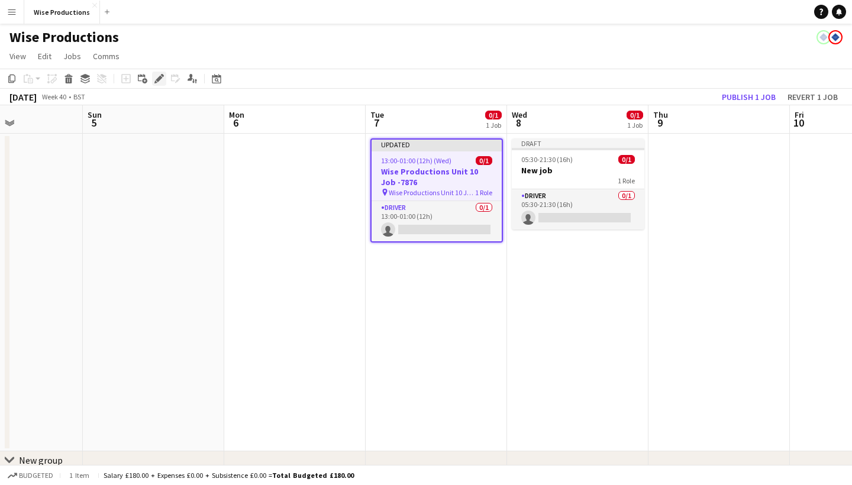
click at [159, 78] on icon at bounding box center [159, 79] width 7 height 7
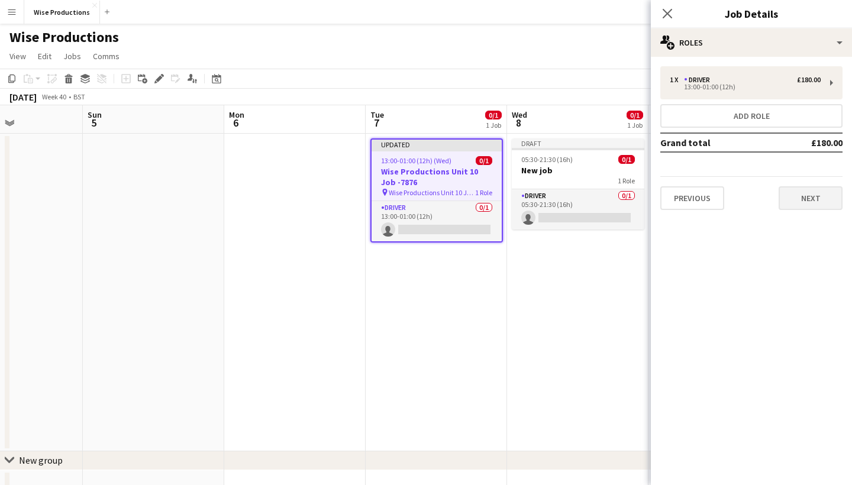
click at [805, 199] on button "Next" at bounding box center [811, 198] width 64 height 24
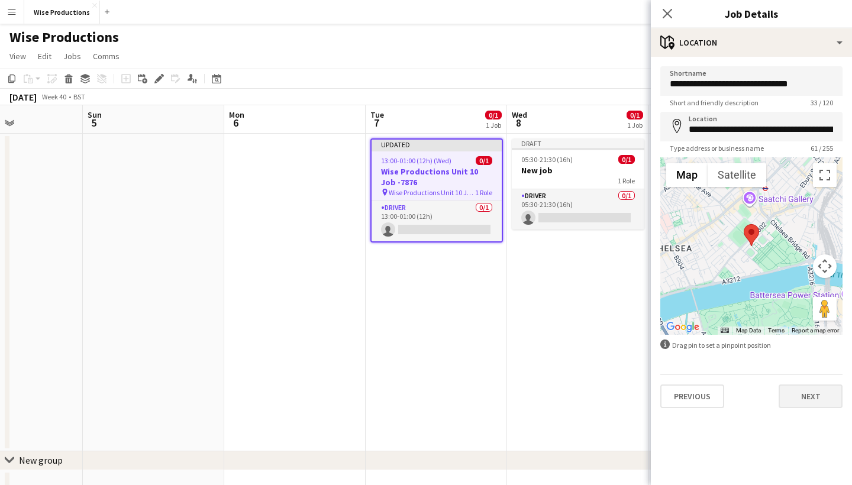
click at [823, 395] on button "Next" at bounding box center [811, 397] width 64 height 24
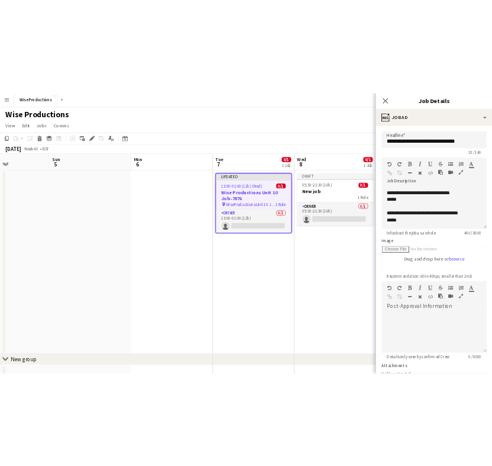
scroll to position [138, 0]
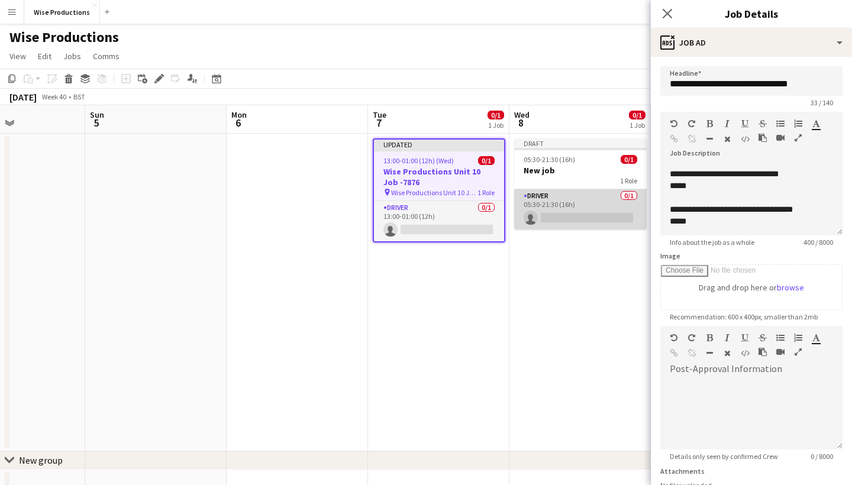
click at [574, 215] on app-card-role "Driver 0/1 05:30-21:30 (16h) single-neutral-actions" at bounding box center [580, 209] width 133 height 40
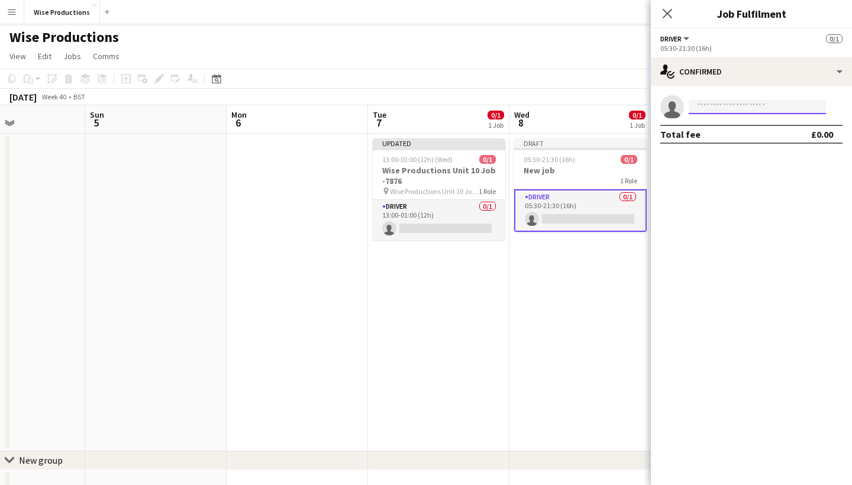
click at [715, 105] on input at bounding box center [757, 107] width 137 height 14
drag, startPoint x: 715, startPoint y: 105, endPoint x: 800, endPoint y: 111, distance: 85.4
click at [800, 111] on input at bounding box center [757, 107] width 137 height 14
click at [580, 288] on app-date-cell "Draft 05:30-21:30 (16h) 0/1 New job 1 Role Driver 0/1 05:30-21:30 (16h) single-…" at bounding box center [579, 293] width 141 height 318
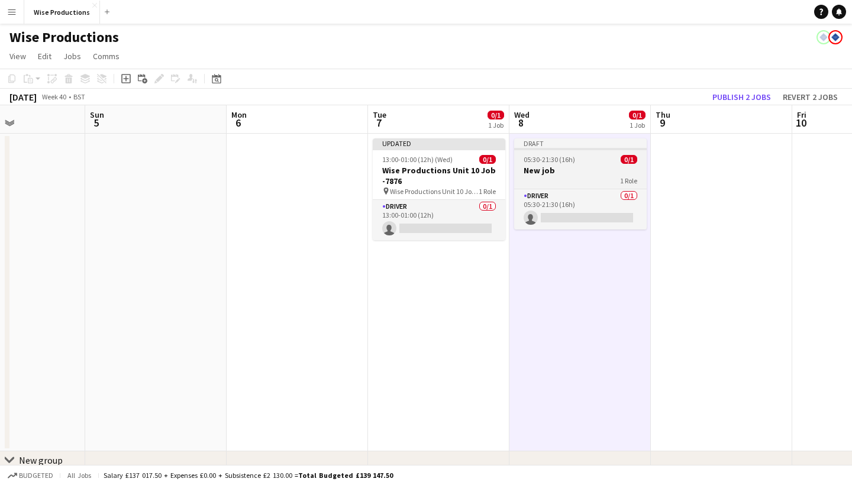
click at [570, 160] on span "05:30-21:30 (16h)" at bounding box center [549, 159] width 51 height 9
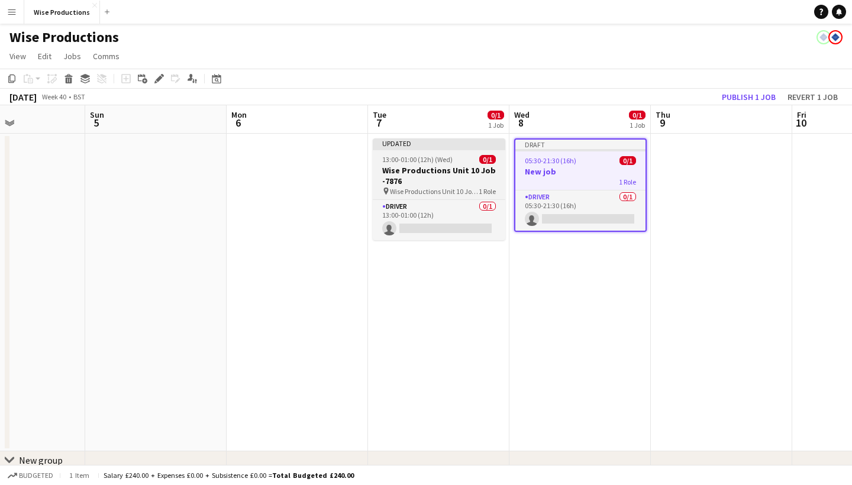
click at [437, 175] on h3 "Wise Productions Unit 10 Job -7876" at bounding box center [439, 175] width 133 height 21
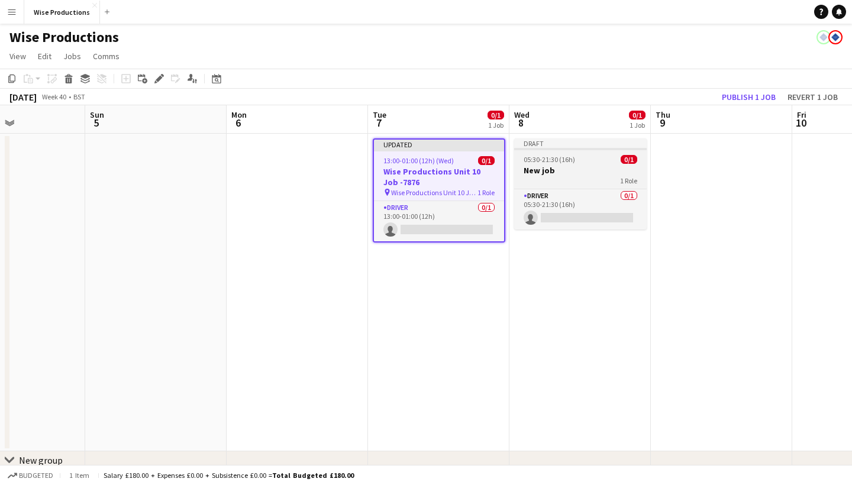
click at [561, 172] on h3 "New job" at bounding box center [580, 170] width 133 height 11
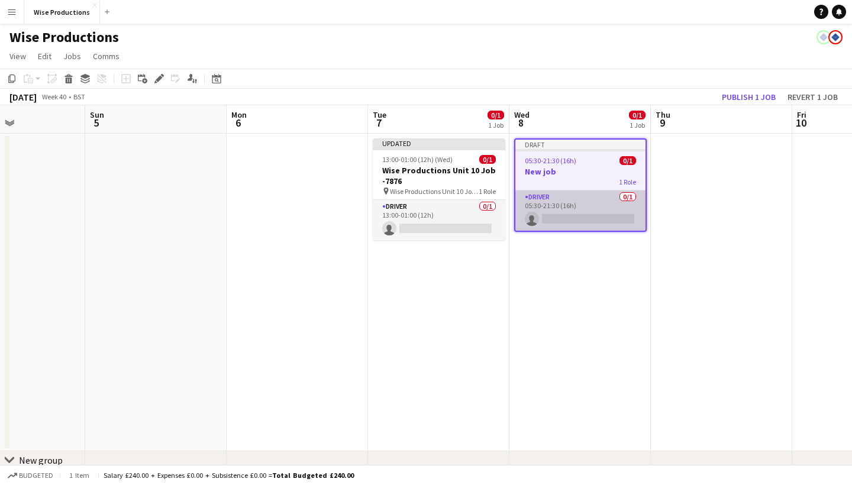
click at [563, 221] on app-card-role "Driver 0/1 05:30-21:30 (16h) single-neutral-actions" at bounding box center [580, 211] width 130 height 40
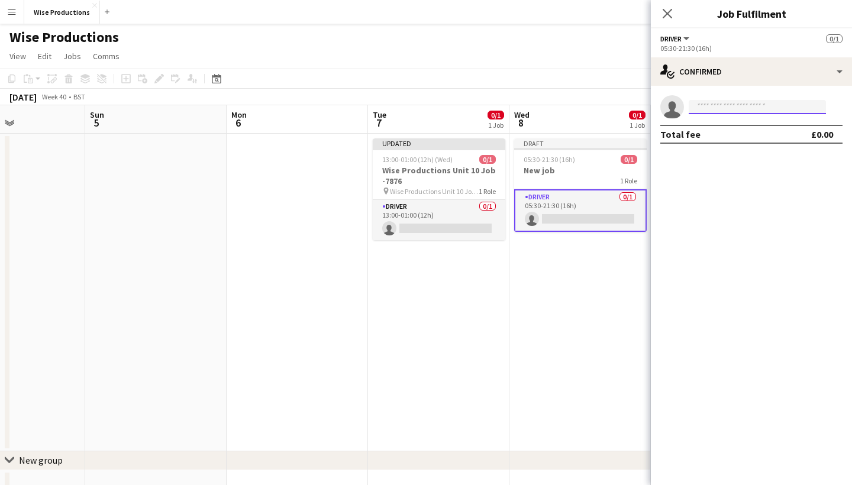
click at [718, 108] on input at bounding box center [757, 107] width 137 height 14
type input "******"
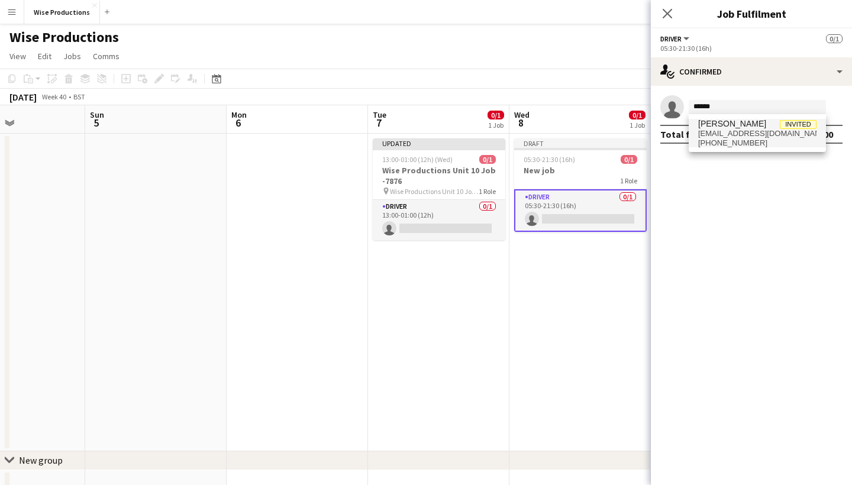
drag, startPoint x: 734, startPoint y: 118, endPoint x: 743, endPoint y: 121, distance: 9.4
click at [743, 121] on span "[PERSON_NAME]" at bounding box center [732, 124] width 68 height 10
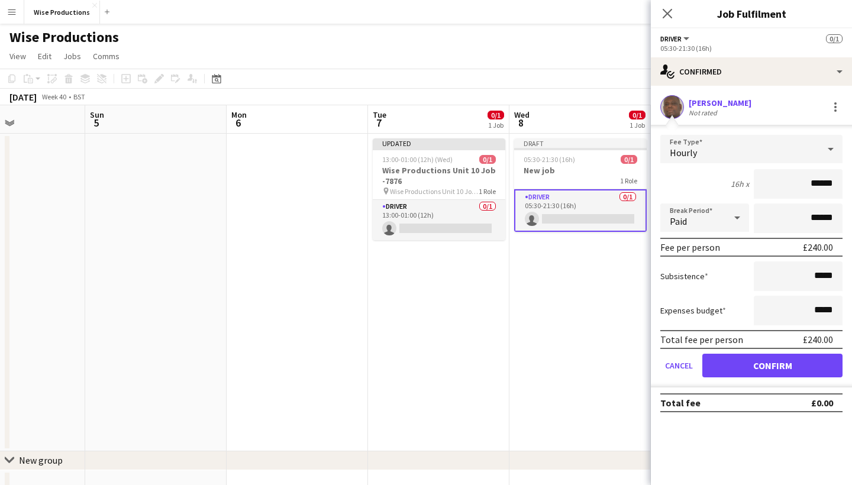
click at [781, 357] on button "Confirm" at bounding box center [772, 366] width 140 height 24
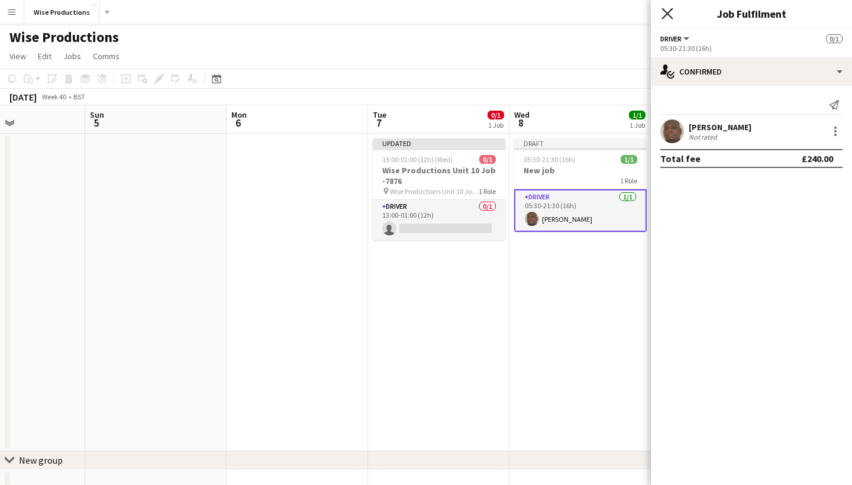
click at [667, 9] on icon "Close pop-in" at bounding box center [666, 13] width 11 height 11
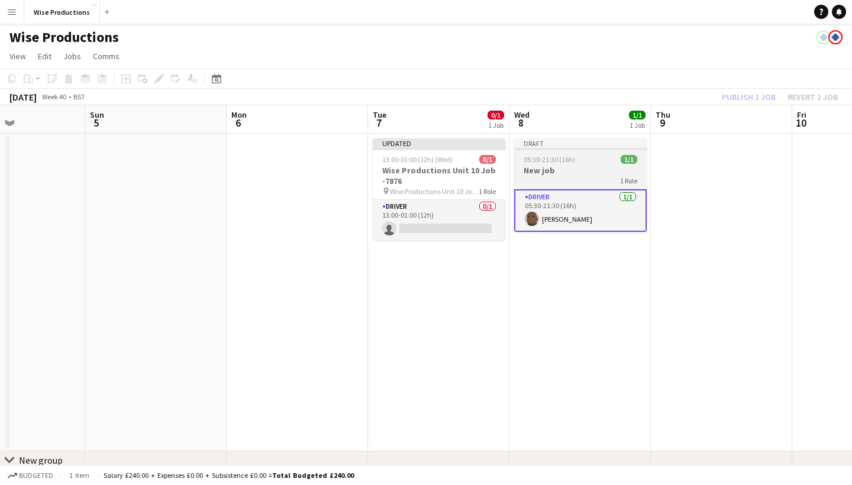
click at [581, 166] on h3 "New job" at bounding box center [580, 170] width 133 height 11
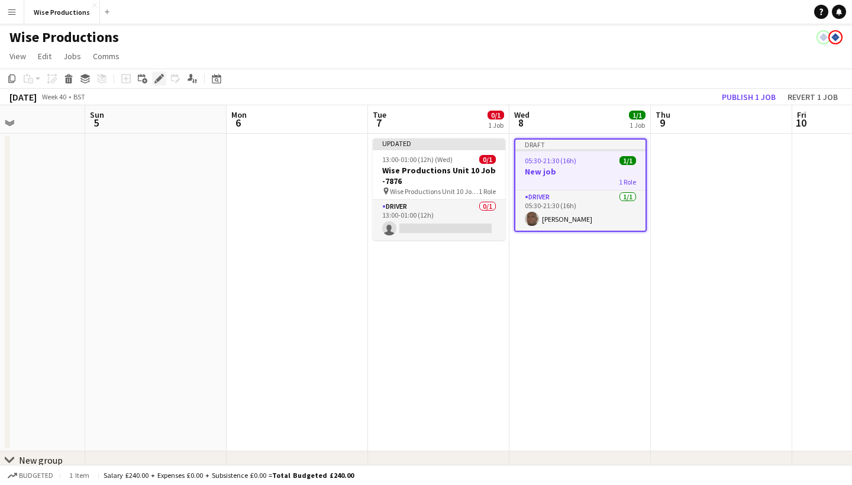
click at [163, 82] on icon "Edit" at bounding box center [158, 78] width 9 height 9
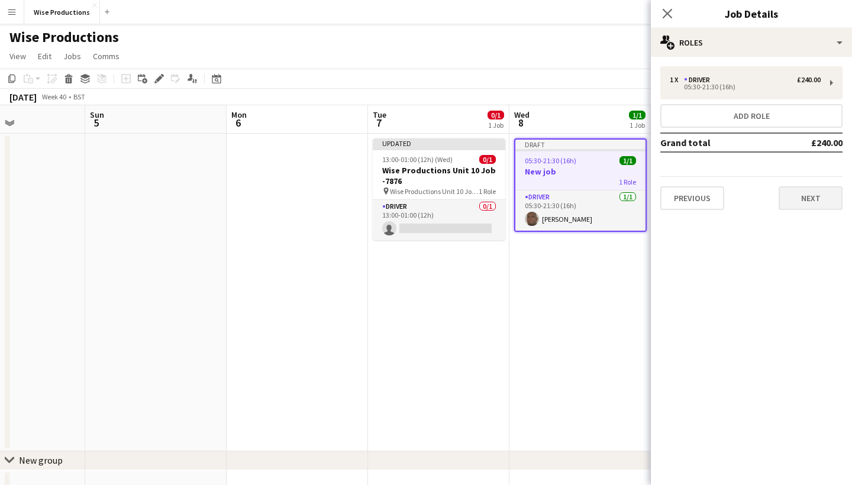
click at [817, 204] on button "Next" at bounding box center [811, 198] width 64 height 24
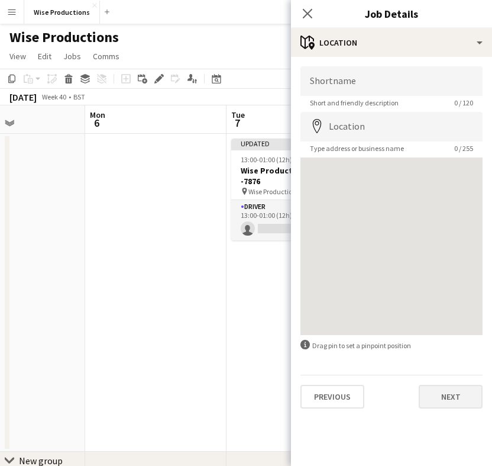
click at [431, 389] on button "Next" at bounding box center [451, 397] width 64 height 24
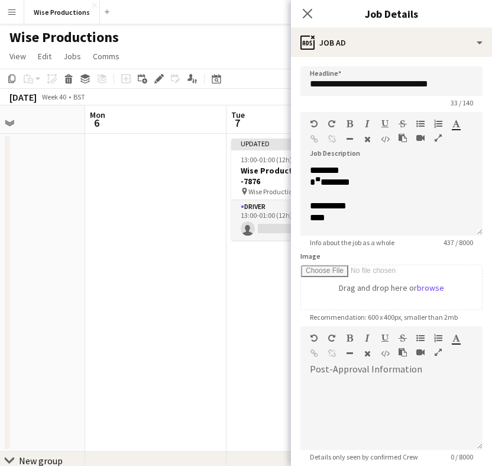
scroll to position [0, 0]
drag, startPoint x: 451, startPoint y: 84, endPoint x: 308, endPoint y: 88, distance: 143.2
click at [308, 88] on input "**********" at bounding box center [392, 81] width 182 height 30
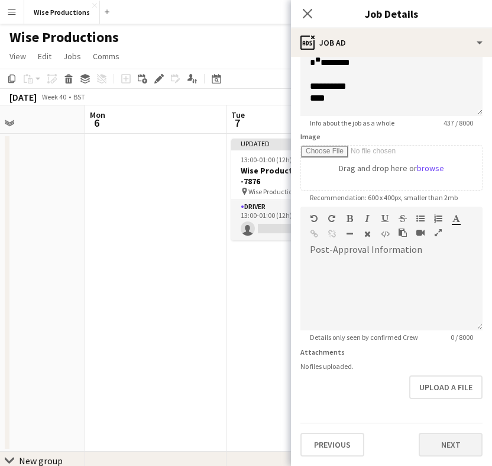
scroll to position [120, 0]
click at [451, 445] on button "Next" at bounding box center [451, 444] width 64 height 24
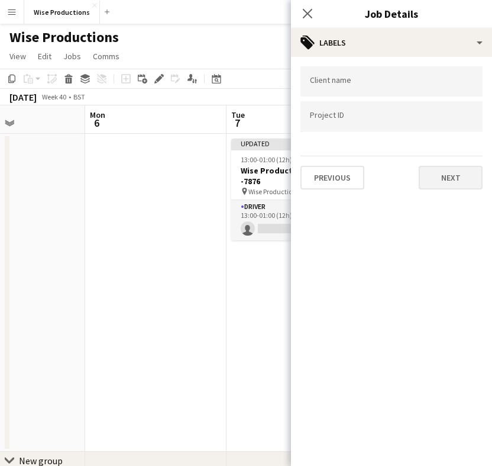
click at [447, 177] on button "Next" at bounding box center [451, 178] width 64 height 24
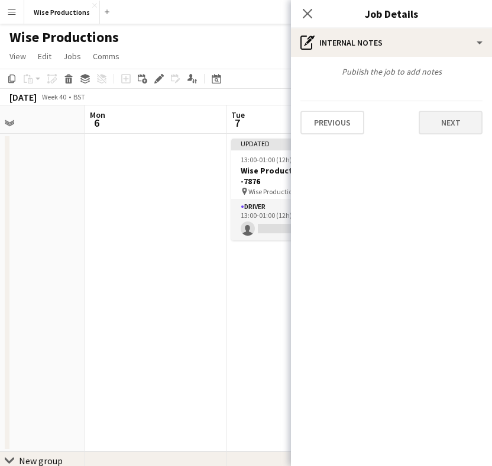
click at [448, 122] on button "Next" at bounding box center [451, 123] width 64 height 24
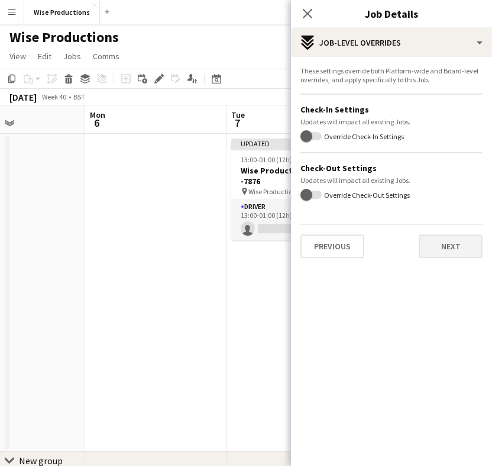
click at [437, 239] on button "Next" at bounding box center [451, 246] width 64 height 24
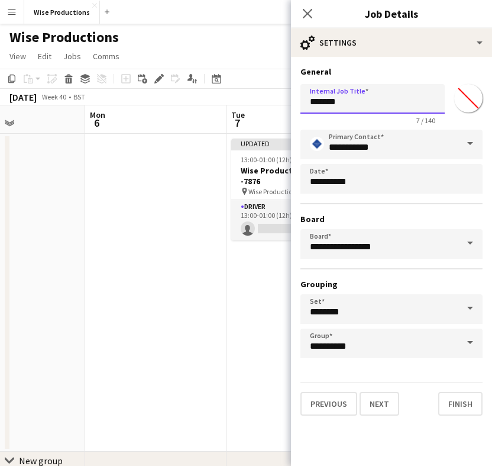
drag, startPoint x: 353, startPoint y: 104, endPoint x: 275, endPoint y: 105, distance: 78.1
click at [275, 105] on body "Menu Boards Boards Boards All jobs Status Workforce Workforce My Workforce Recr…" at bounding box center [246, 290] width 492 height 580
paste input "**********"
type input "**********"
click at [267, 256] on app-date-cell "Updated 13:00-01:00 (12h) (Wed) 0/1 Wise Productions Unit 10 Job -7876 pin Wise…" at bounding box center [297, 293] width 141 height 318
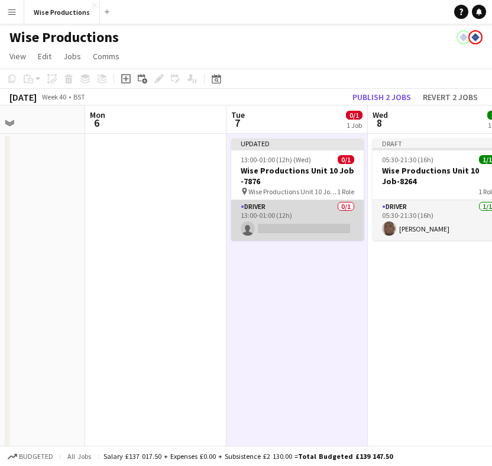
click at [295, 227] on app-card-role "Driver 0/1 13:00-01:00 (12h) single-neutral-actions" at bounding box center [297, 220] width 133 height 40
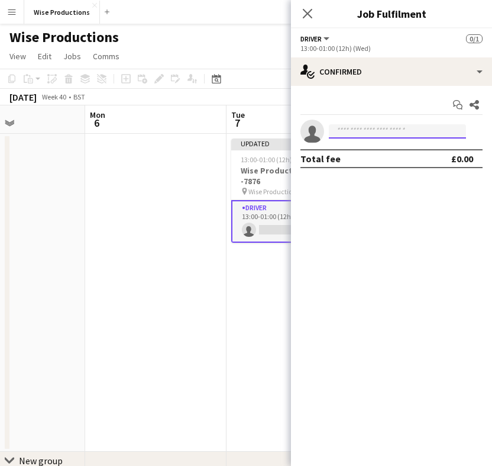
click at [382, 129] on input at bounding box center [397, 131] width 137 height 14
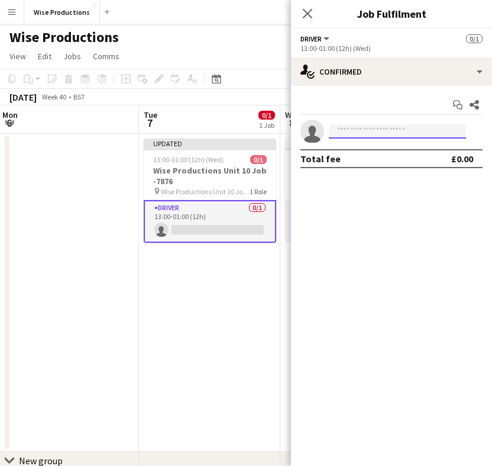
scroll to position [0, 439]
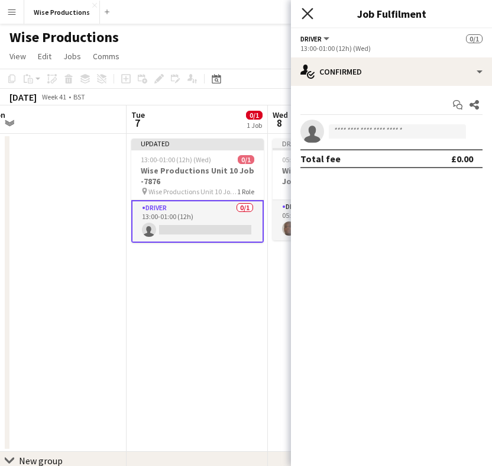
click at [308, 12] on icon "Close pop-in" at bounding box center [307, 13] width 11 height 11
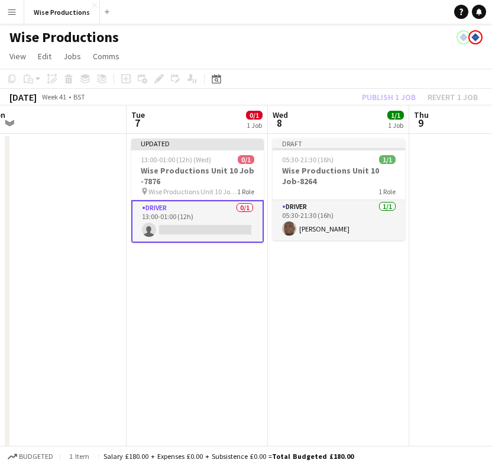
click at [351, 125] on app-board-header-date "Wed 8 1/1 1 Job" at bounding box center [338, 119] width 141 height 28
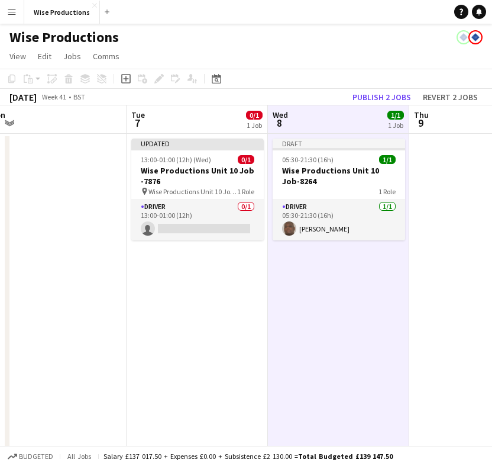
click at [336, 125] on app-board-header-date "Wed 8 1/1 1 Job" at bounding box center [338, 119] width 141 height 28
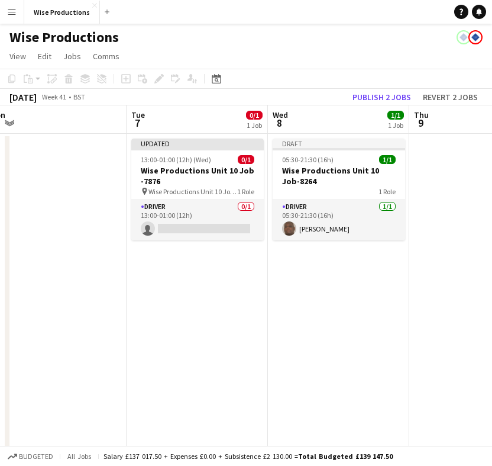
click at [392, 62] on app-page-menu "View Day view expanded Day view collapsed Month view Date picker Jump to today …" at bounding box center [246, 57] width 492 height 22
click at [319, 78] on app-toolbar "Copy Paste Paste Command V Paste with crew Command Shift V Paste linked Job Del…" at bounding box center [246, 79] width 492 height 20
